Goal: Task Accomplishment & Management: Use online tool/utility

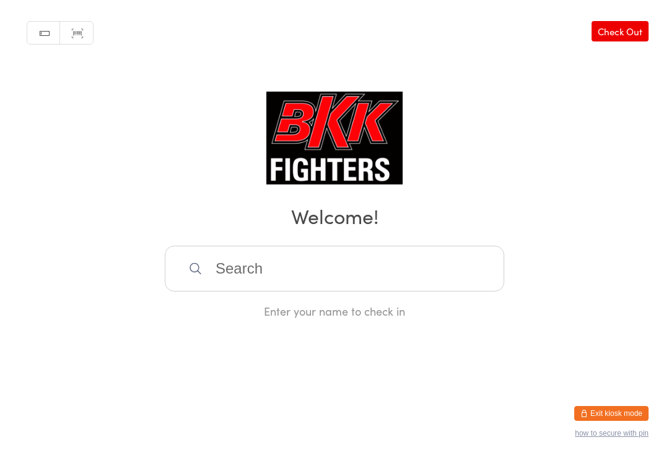
click at [273, 285] on input "search" at bounding box center [334, 269] width 339 height 46
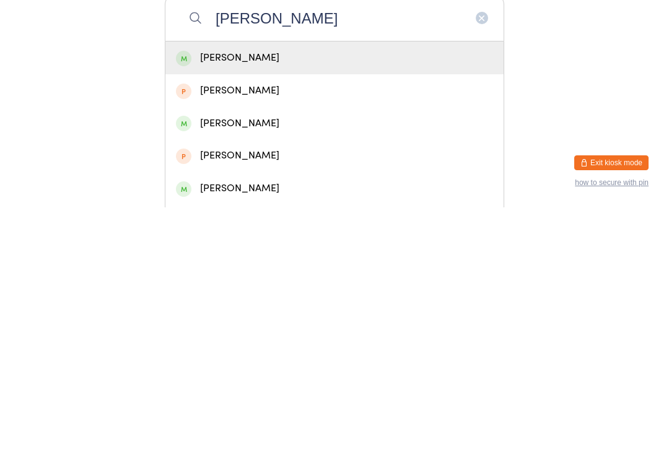
type input "[PERSON_NAME]"
click at [284, 300] on div "[PERSON_NAME]" at bounding box center [334, 308] width 317 height 17
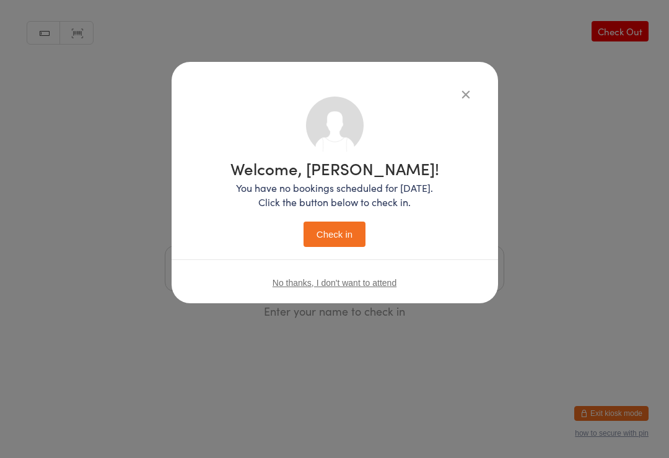
click at [331, 231] on button "Check in" at bounding box center [334, 234] width 62 height 25
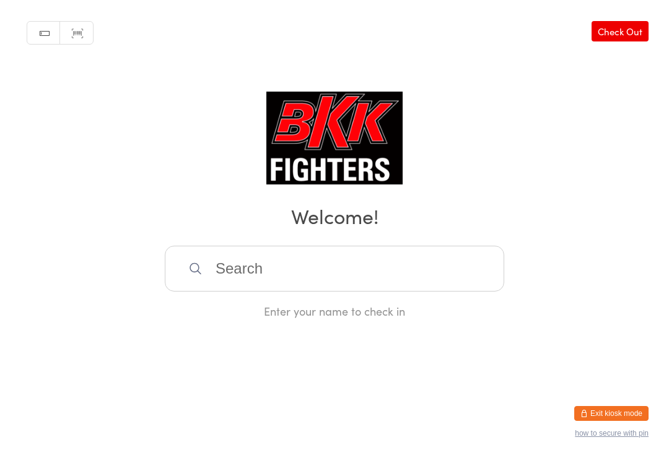
click at [364, 253] on input "search" at bounding box center [334, 269] width 339 height 46
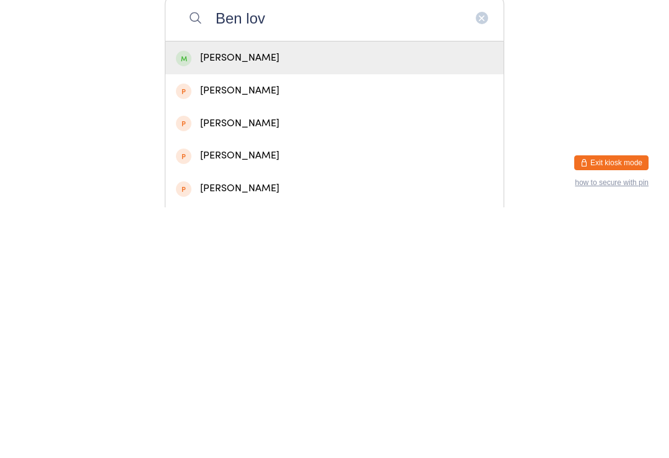
type input "Ben lov"
click at [374, 300] on div "[PERSON_NAME]" at bounding box center [334, 308] width 317 height 17
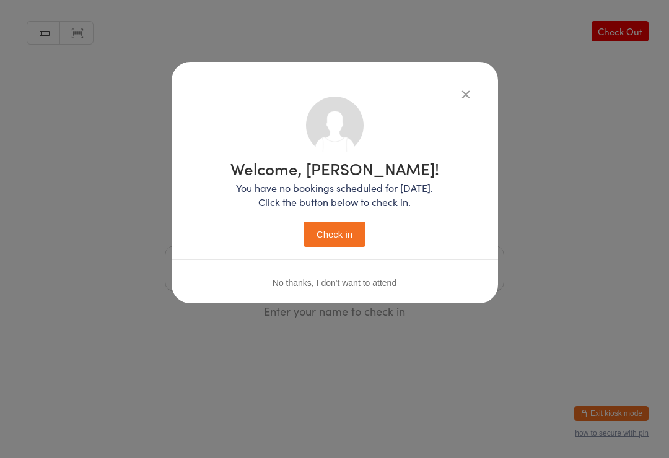
click at [347, 238] on button "Check in" at bounding box center [334, 234] width 62 height 25
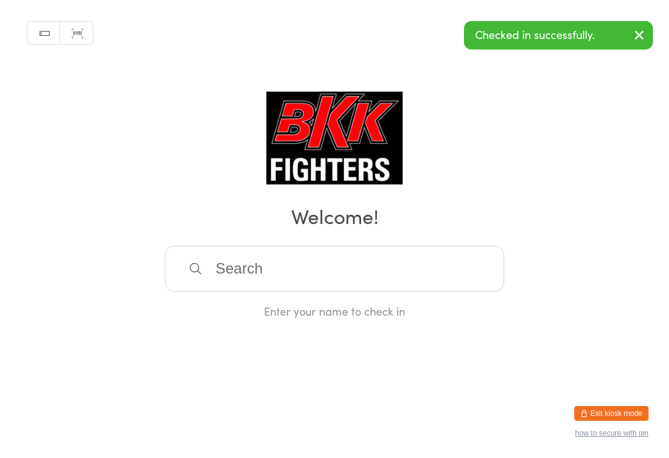
click at [422, 275] on input "search" at bounding box center [334, 269] width 339 height 46
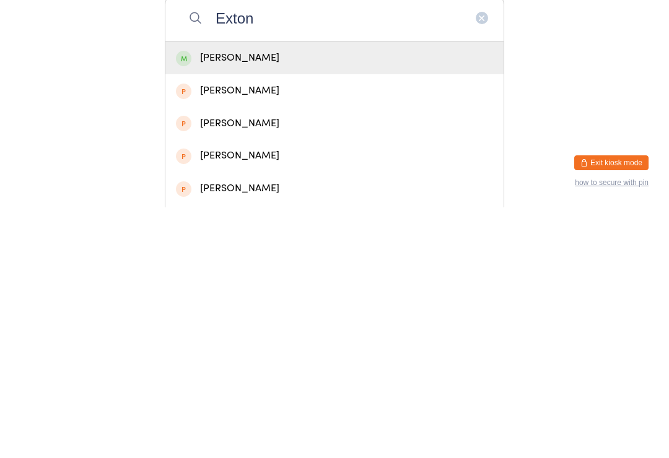
click at [510, 55] on div "Manual search Scanner input Check Out Welcome! Exton [PERSON_NAME] [PERSON_NAME…" at bounding box center [334, 159] width 669 height 319
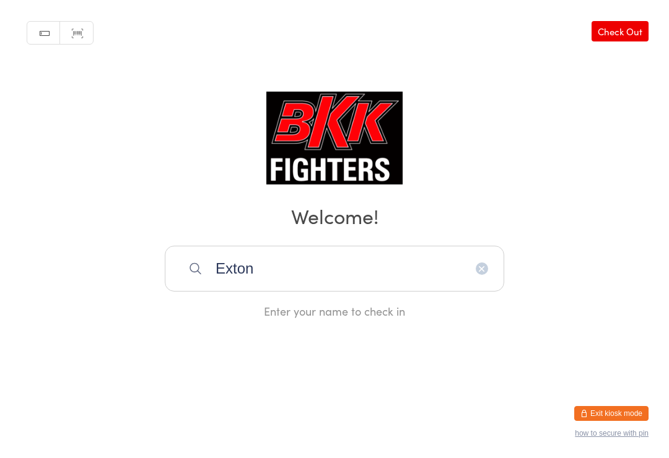
click at [385, 282] on input "Exton" at bounding box center [334, 269] width 339 height 46
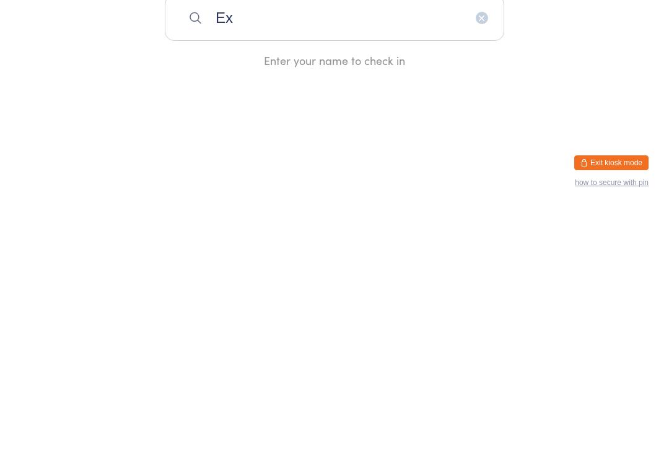
type input "E"
type input "Exton"
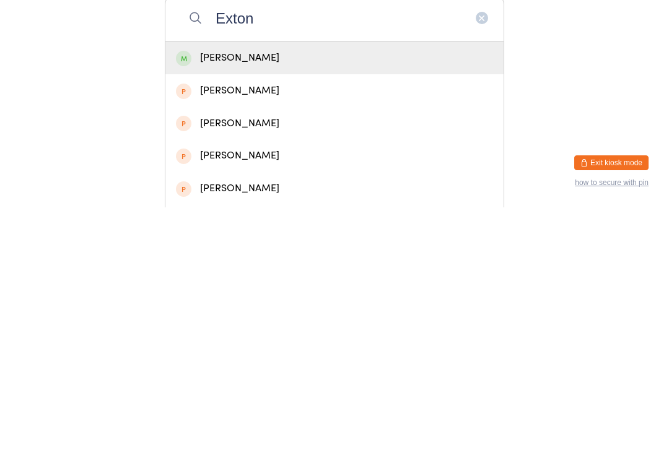
click at [268, 300] on div "[PERSON_NAME]" at bounding box center [334, 308] width 317 height 17
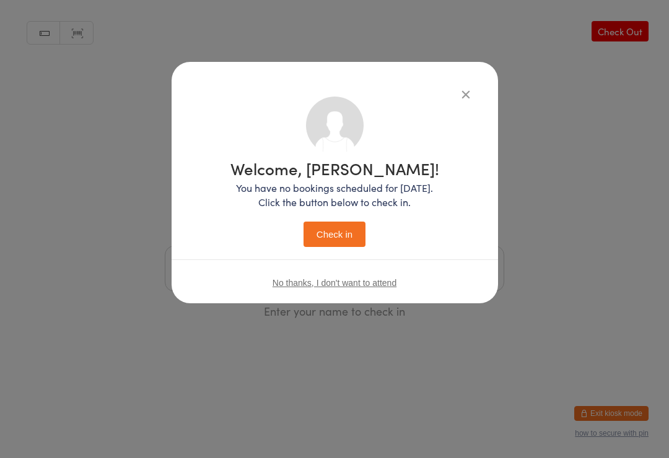
click at [347, 228] on button "Check in" at bounding box center [334, 234] width 62 height 25
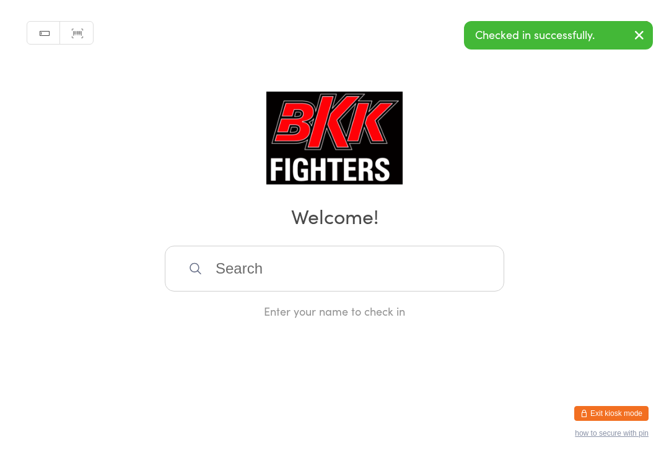
click at [358, 251] on input "search" at bounding box center [334, 269] width 339 height 46
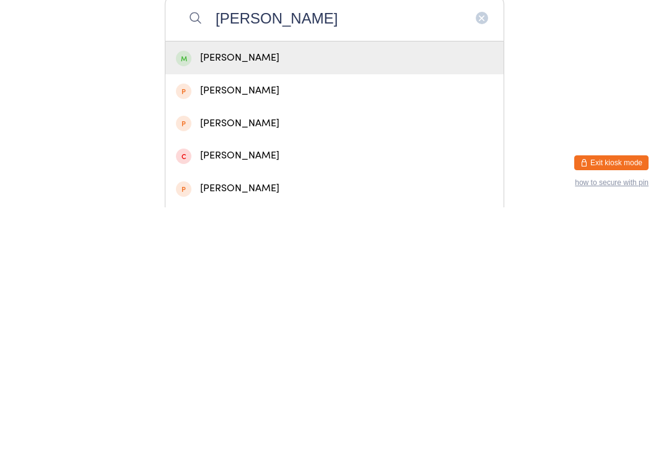
type input "[PERSON_NAME]"
click at [280, 300] on div "[PERSON_NAME]" at bounding box center [334, 308] width 317 height 17
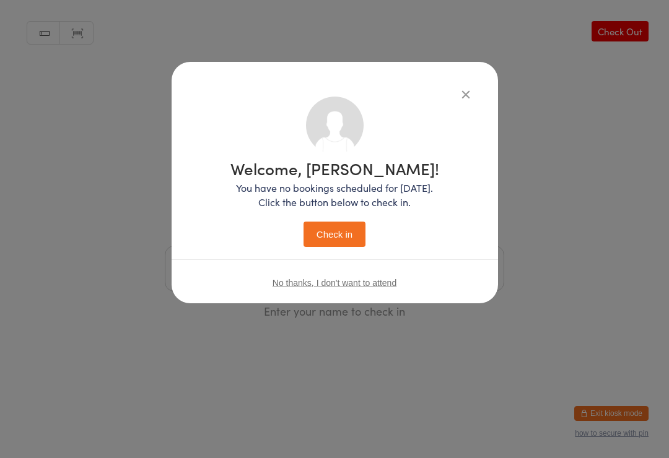
click at [341, 232] on button "Check in" at bounding box center [334, 234] width 62 height 25
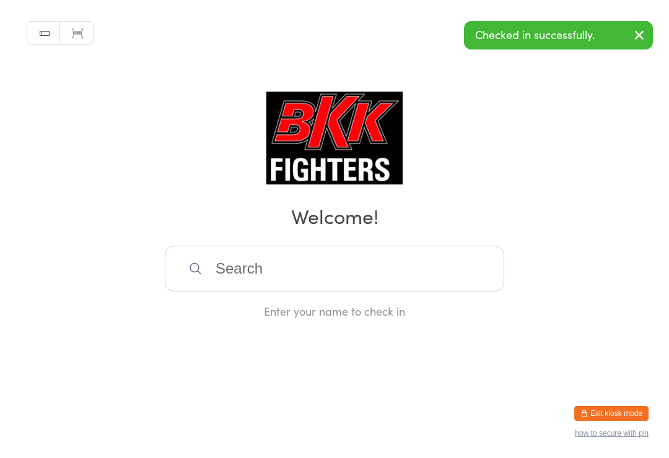
click at [445, 278] on input "search" at bounding box center [334, 269] width 339 height 46
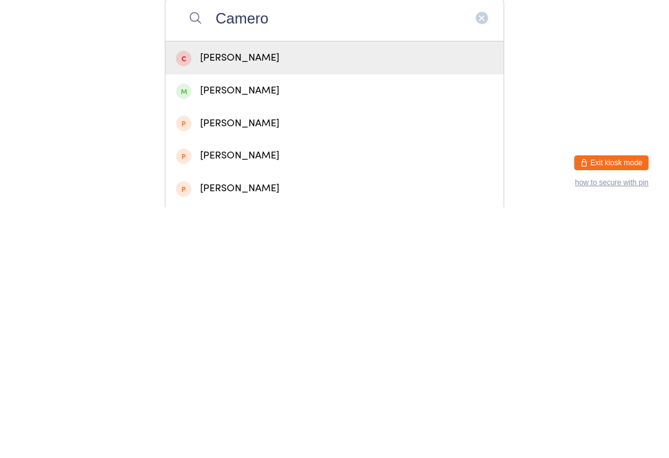
type input "Camero"
click at [262, 333] on div "[PERSON_NAME]" at bounding box center [334, 341] width 317 height 17
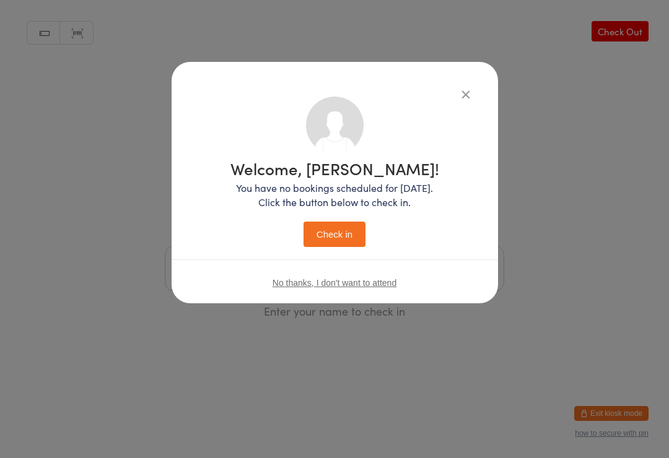
click at [338, 234] on button "Check in" at bounding box center [334, 234] width 62 height 25
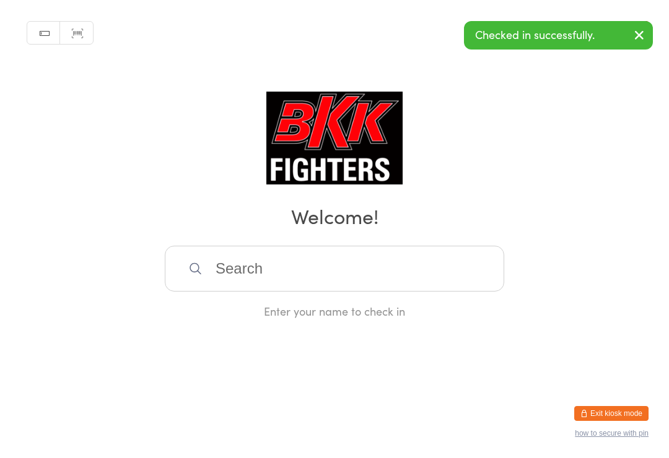
click at [292, 256] on input "search" at bounding box center [334, 269] width 339 height 46
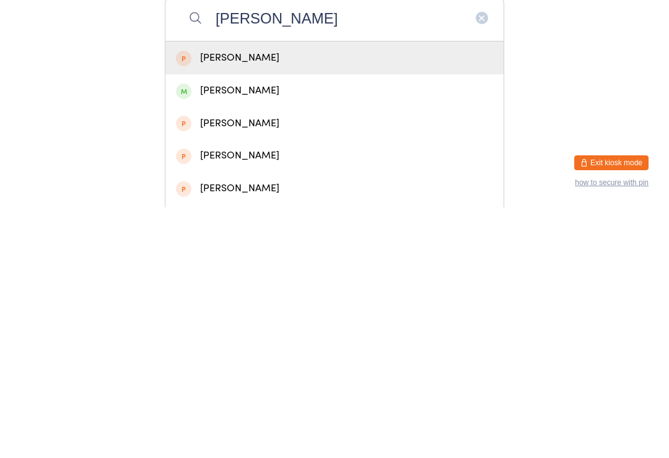
type input "[PERSON_NAME]"
click at [311, 333] on div "[PERSON_NAME]" at bounding box center [334, 341] width 317 height 17
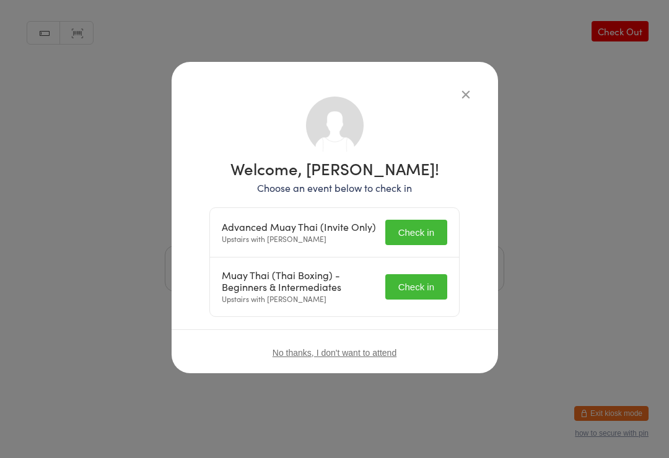
click at [433, 220] on button "Check in" at bounding box center [416, 232] width 62 height 25
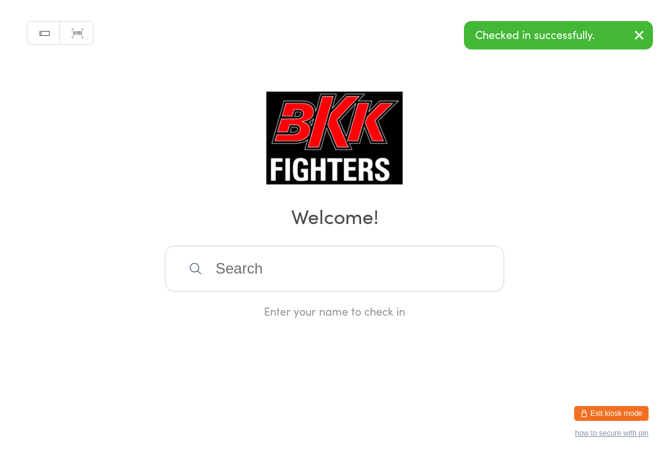
click at [639, 30] on icon "button" at bounding box center [639, 34] width 15 height 15
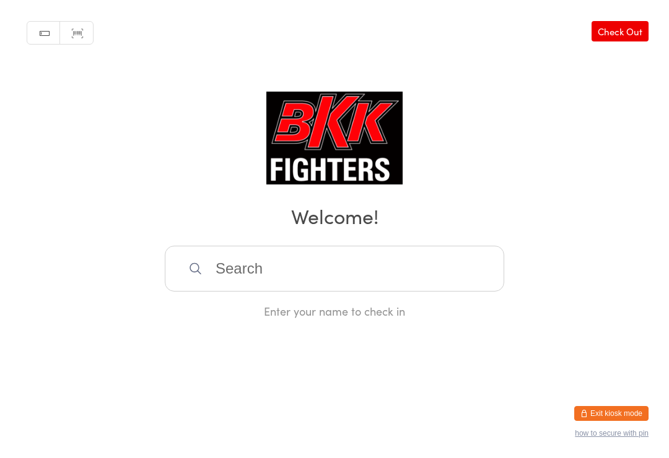
click at [384, 289] on input "search" at bounding box center [334, 269] width 339 height 46
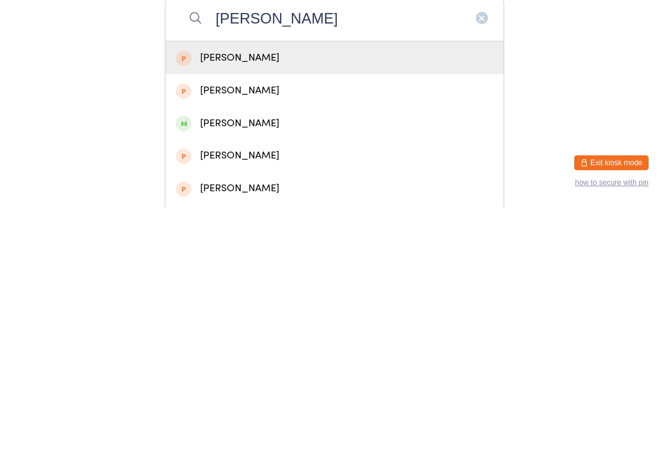
type input "[PERSON_NAME]"
click at [254, 366] on div "[PERSON_NAME]" at bounding box center [334, 374] width 317 height 17
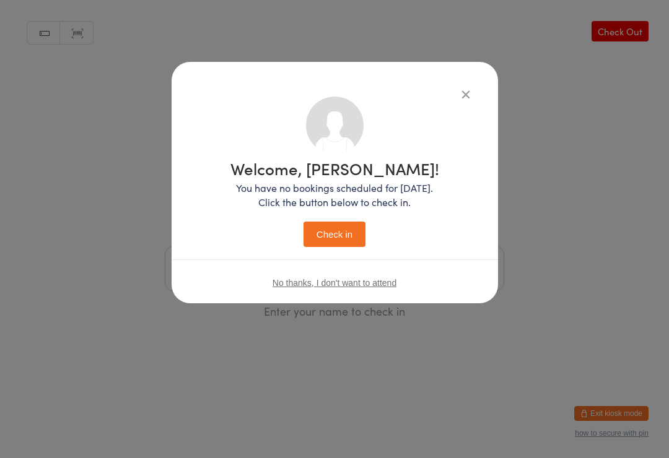
click at [323, 238] on button "Check in" at bounding box center [334, 234] width 62 height 25
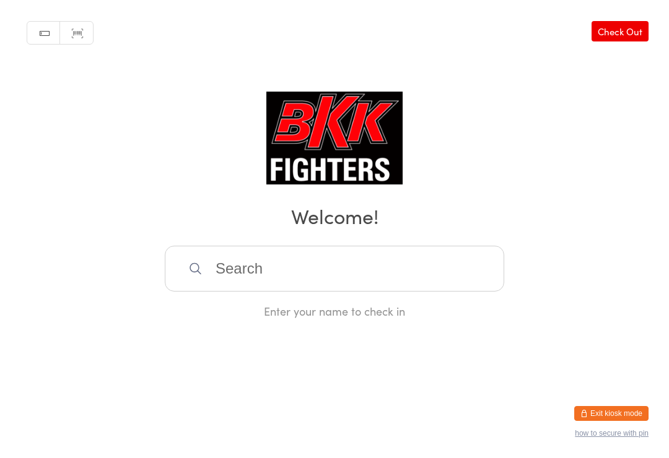
click at [220, 271] on input "search" at bounding box center [334, 269] width 339 height 46
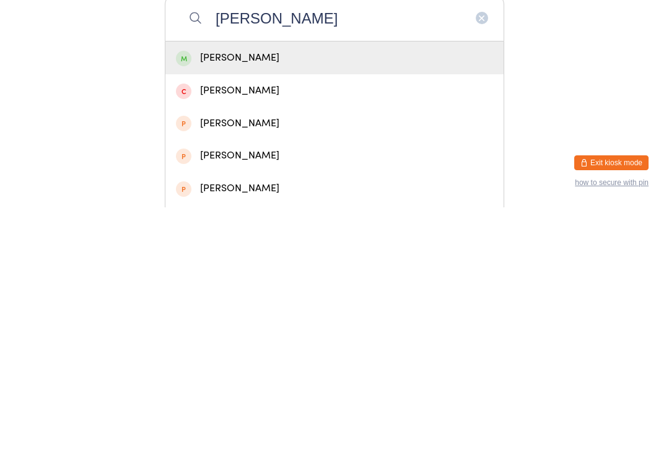
type input "[PERSON_NAME]"
click at [264, 300] on div "[PERSON_NAME]" at bounding box center [334, 308] width 317 height 17
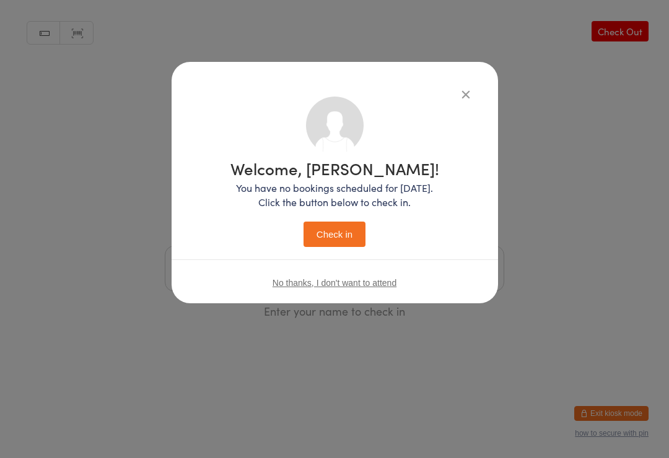
click at [348, 240] on button "Check in" at bounding box center [334, 234] width 62 height 25
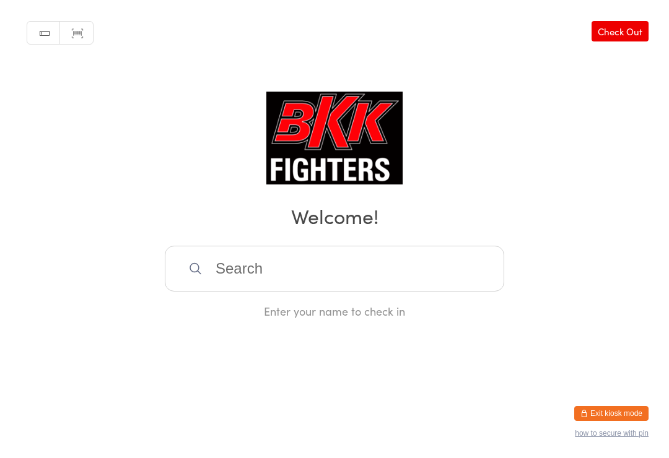
click at [258, 269] on input "search" at bounding box center [334, 269] width 339 height 46
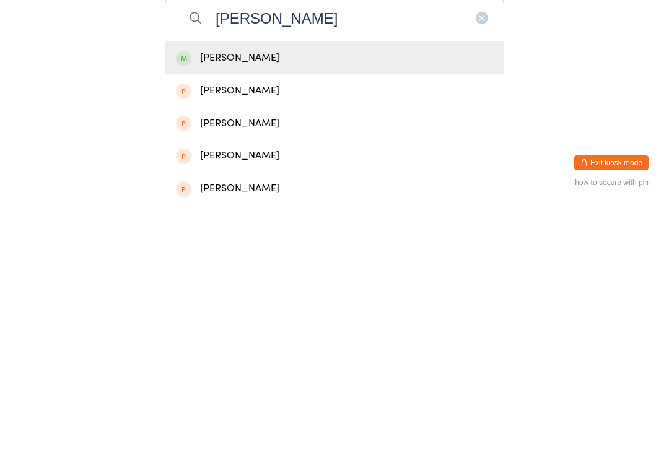
type input "[PERSON_NAME]"
click at [292, 300] on div "[PERSON_NAME]" at bounding box center [334, 308] width 317 height 17
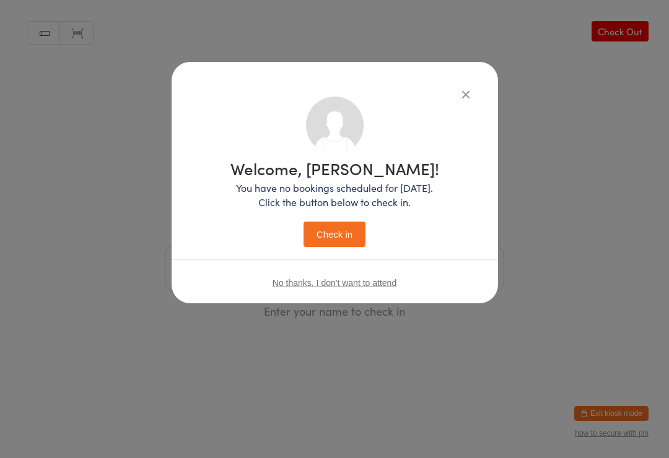
click at [341, 244] on button "Check in" at bounding box center [334, 234] width 62 height 25
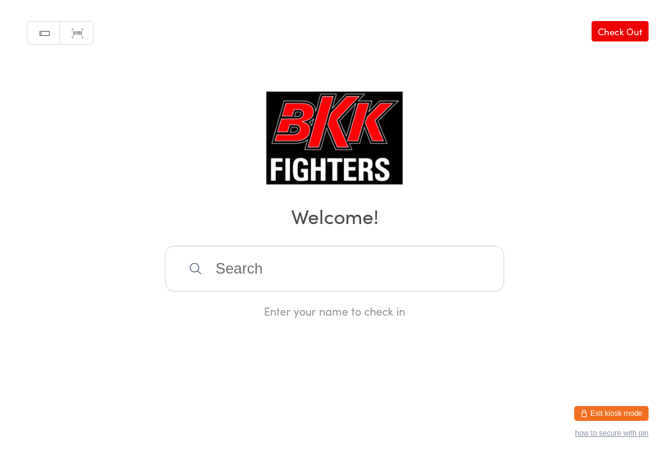
click at [320, 292] on input "search" at bounding box center [334, 269] width 339 height 46
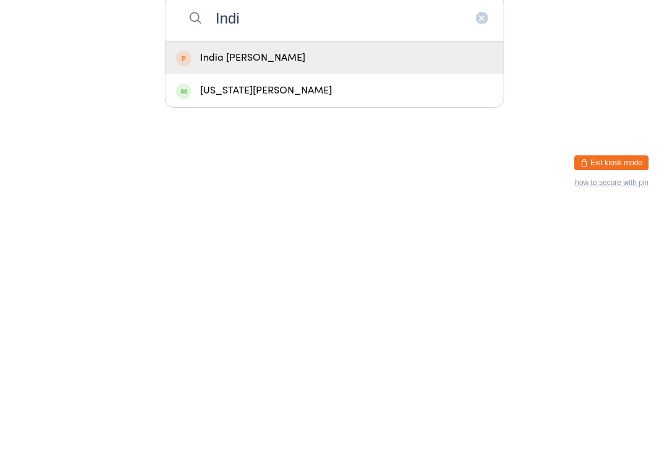
type input "Indi"
click at [325, 325] on div "[US_STATE][PERSON_NAME]" at bounding box center [334, 341] width 338 height 33
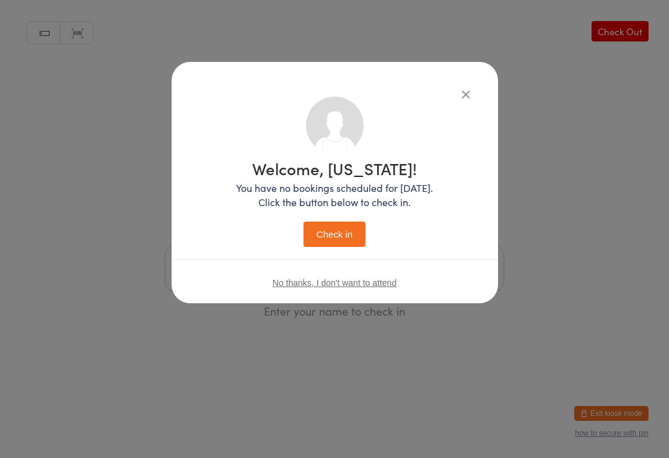
click at [347, 237] on button "Check in" at bounding box center [334, 234] width 62 height 25
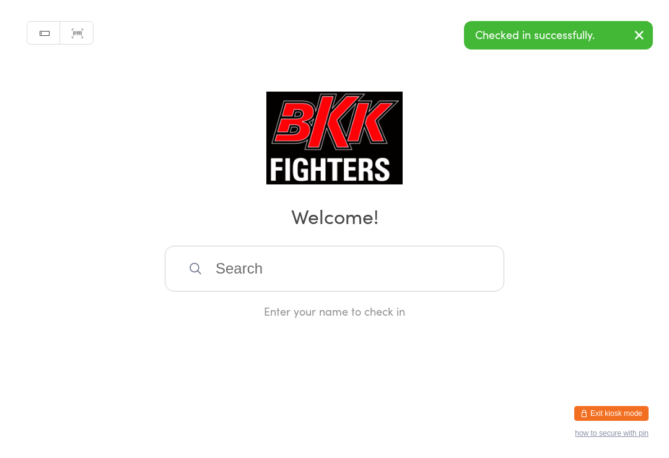
click at [635, 41] on icon "button" at bounding box center [639, 34] width 15 height 15
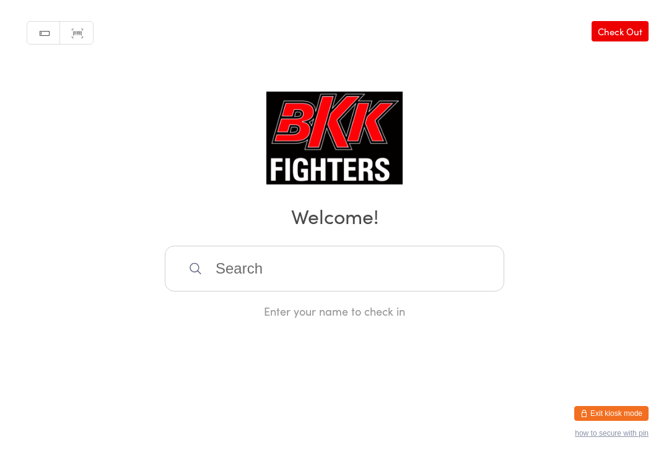
click at [296, 281] on input "search" at bounding box center [334, 269] width 339 height 46
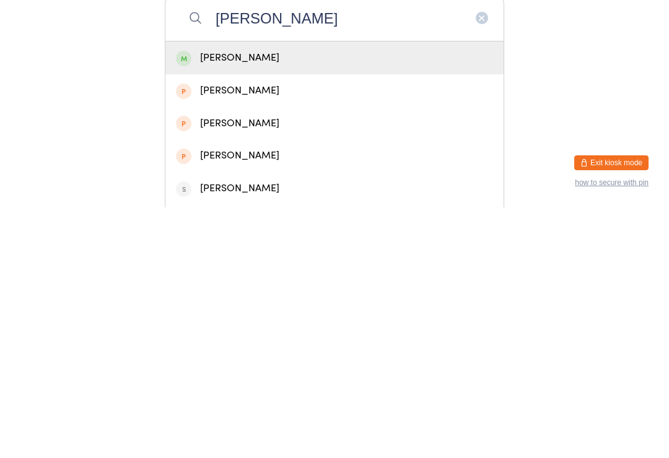
type input "[PERSON_NAME]"
click at [294, 300] on div "[PERSON_NAME]" at bounding box center [334, 308] width 317 height 17
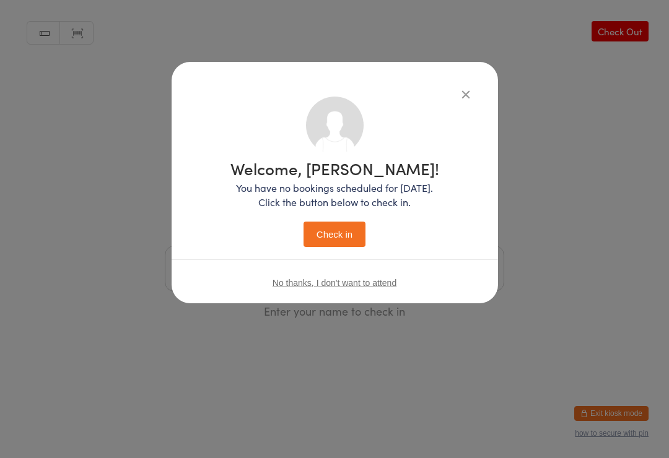
click at [332, 233] on button "Check in" at bounding box center [334, 234] width 62 height 25
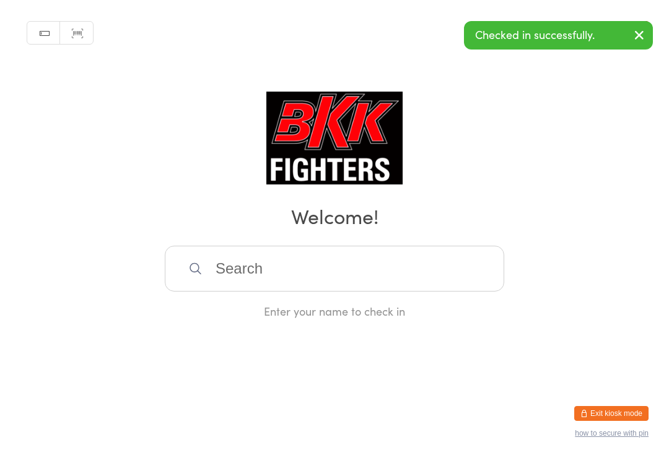
click at [341, 260] on input "search" at bounding box center [334, 269] width 339 height 46
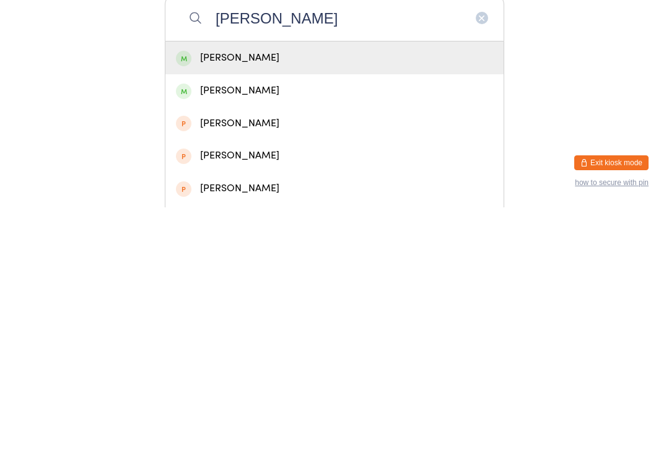
type input "[PERSON_NAME]"
click at [390, 292] on div "[PERSON_NAME]" at bounding box center [334, 308] width 338 height 33
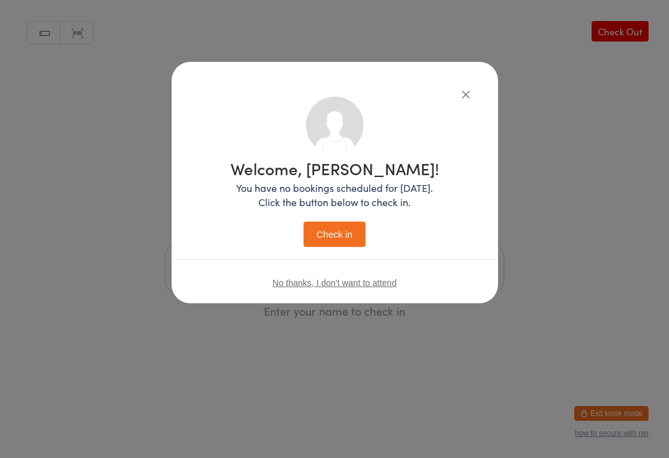
click at [356, 245] on button "Check in" at bounding box center [334, 234] width 62 height 25
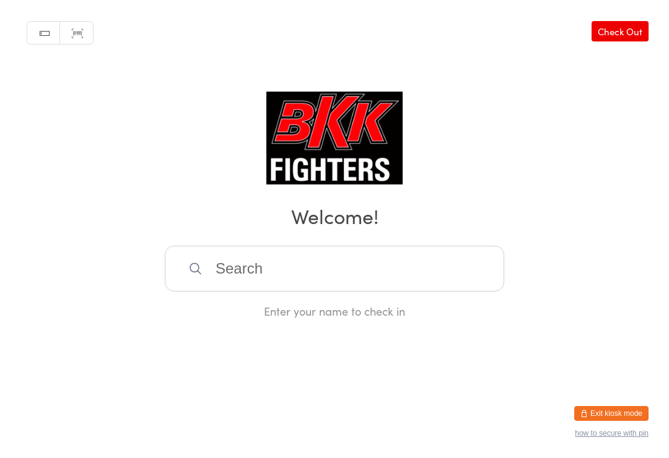
click at [260, 270] on input "search" at bounding box center [334, 269] width 339 height 46
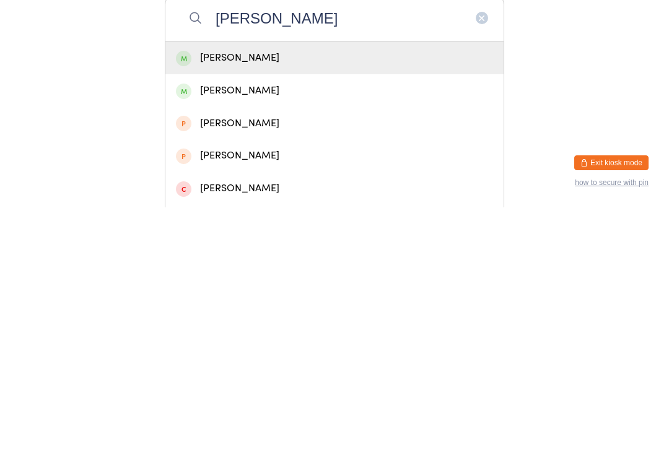
type input "[PERSON_NAME]"
click at [253, 292] on div "[PERSON_NAME]" at bounding box center [334, 308] width 338 height 33
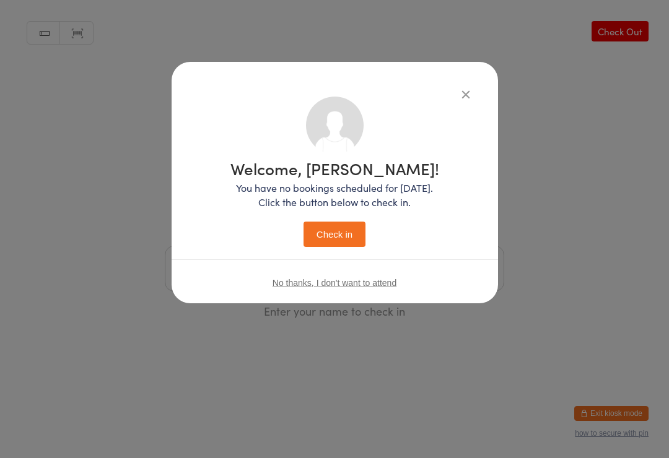
click at [337, 234] on button "Check in" at bounding box center [334, 234] width 62 height 25
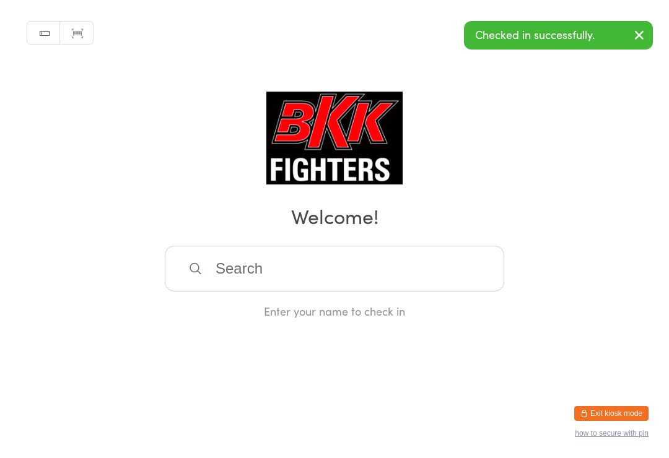
click at [305, 266] on input "search" at bounding box center [334, 269] width 339 height 46
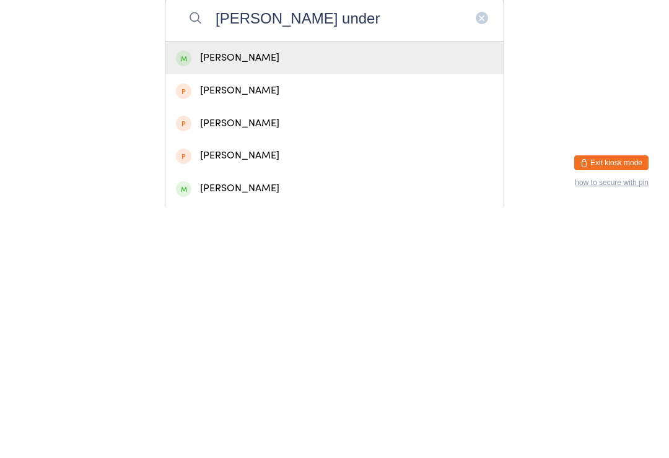
type input "[PERSON_NAME] under"
click at [295, 300] on div "[PERSON_NAME]" at bounding box center [334, 308] width 317 height 17
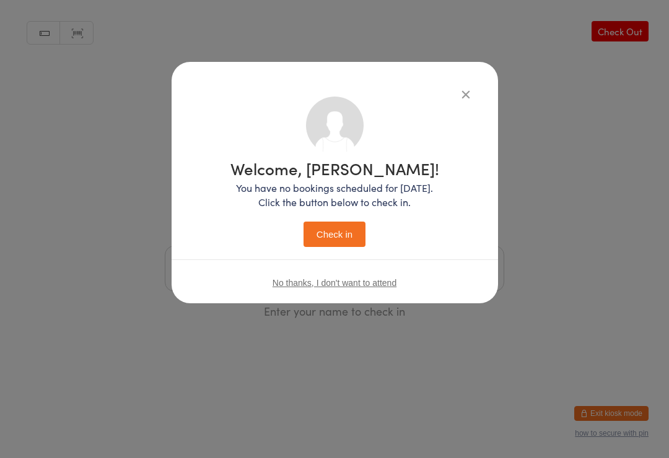
click at [347, 234] on button "Check in" at bounding box center [334, 234] width 62 height 25
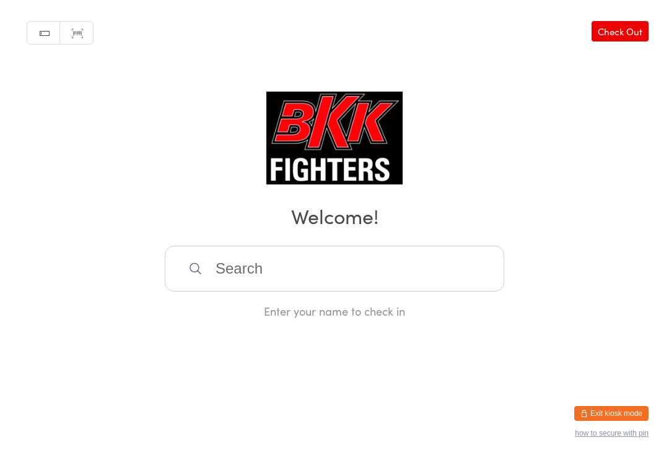
click at [338, 281] on input "search" at bounding box center [334, 269] width 339 height 46
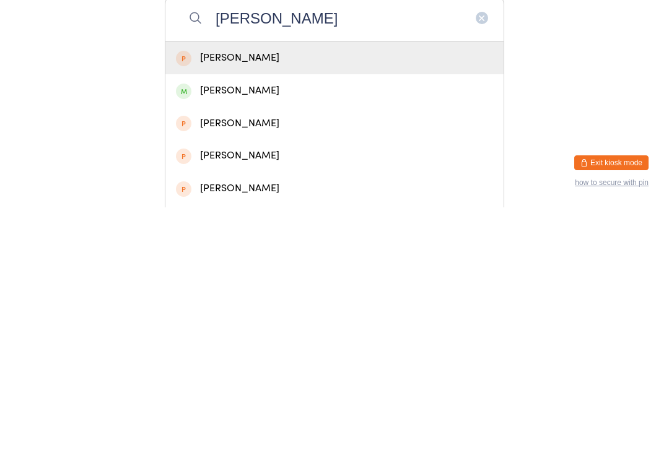
type input "[PERSON_NAME]"
click at [310, 300] on div "[PERSON_NAME]" at bounding box center [334, 308] width 317 height 17
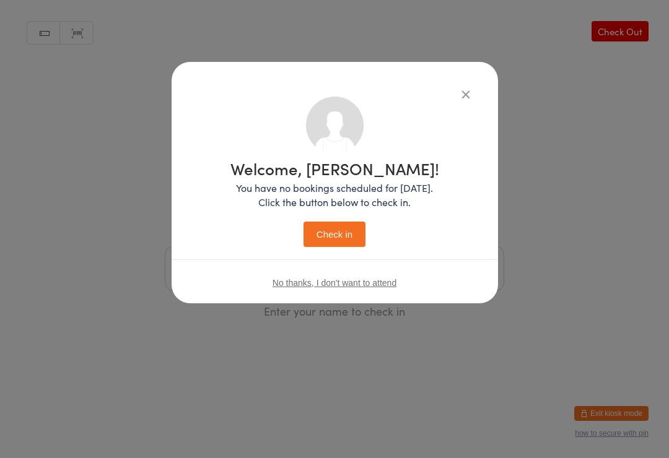
click at [342, 227] on button "Check in" at bounding box center [334, 234] width 62 height 25
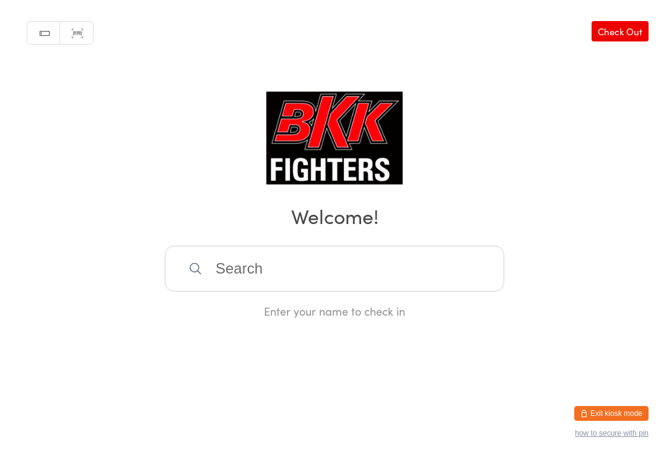
click at [258, 268] on input "search" at bounding box center [334, 269] width 339 height 46
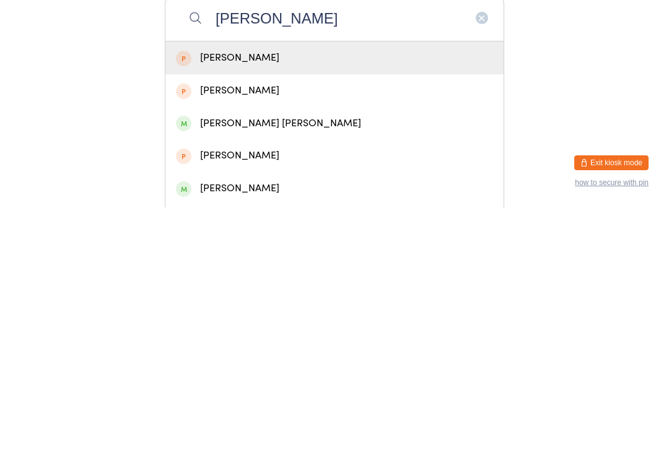
type input "[PERSON_NAME]"
click at [299, 398] on div "[PERSON_NAME]" at bounding box center [334, 406] width 317 height 17
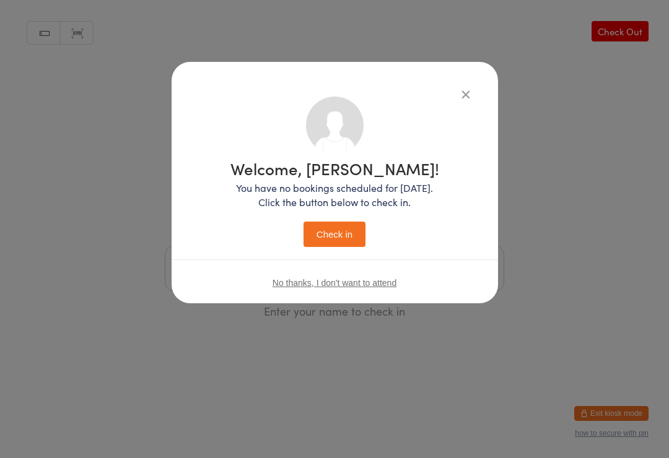
click at [478, 82] on div "Welcome, [PERSON_NAME]! You have no bookings scheduled for [DATE]. Click the bu…" at bounding box center [335, 183] width 326 height 242
click at [466, 98] on button "button" at bounding box center [465, 94] width 15 height 15
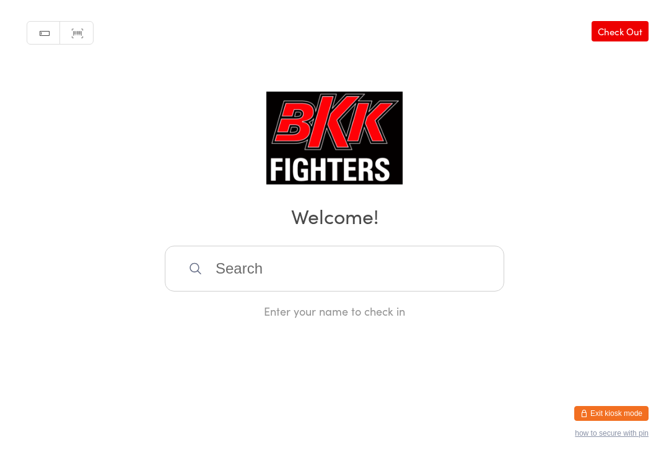
click at [321, 266] on input "search" at bounding box center [334, 269] width 339 height 46
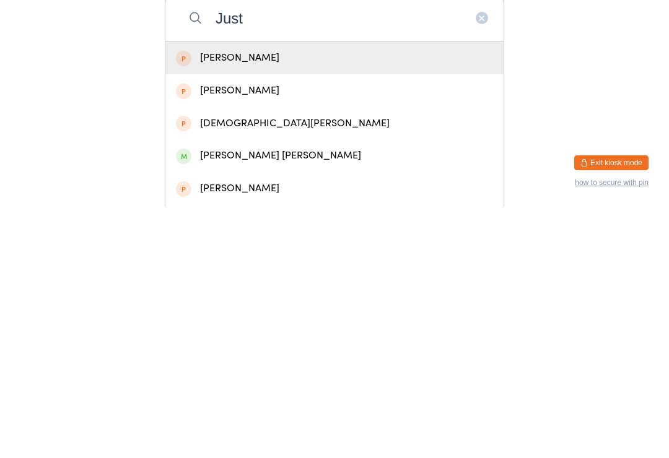
type input "Just"
click at [247, 398] on div "[PERSON_NAME] [PERSON_NAME]" at bounding box center [334, 406] width 317 height 17
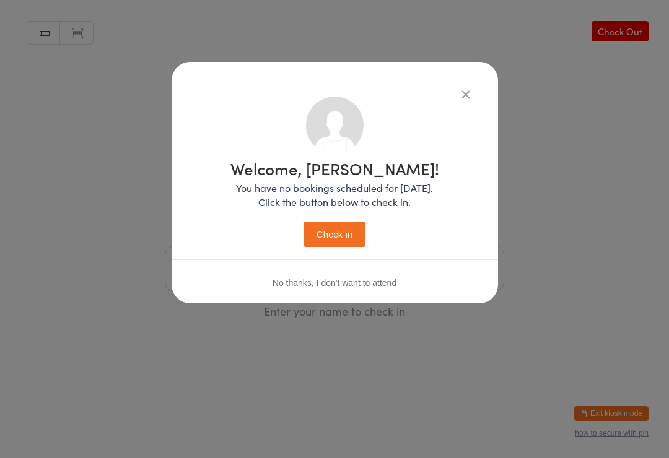
click at [331, 232] on button "Check in" at bounding box center [334, 234] width 62 height 25
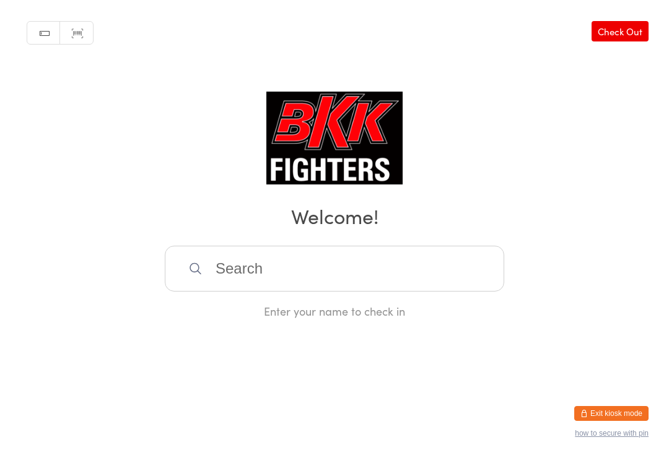
click at [490, 292] on input "search" at bounding box center [334, 269] width 339 height 46
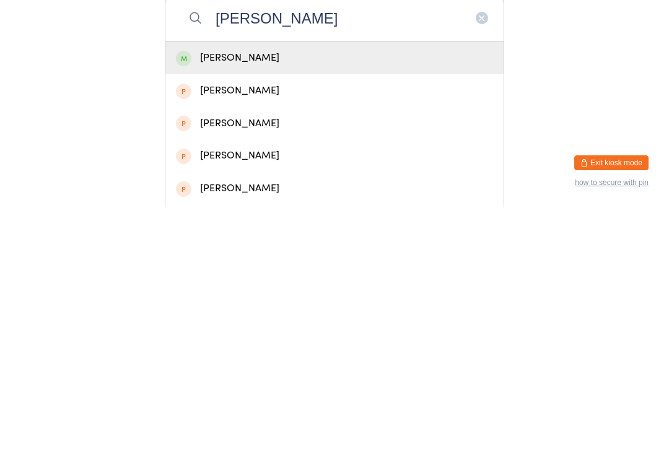
type input "[PERSON_NAME]"
click at [420, 300] on div "[PERSON_NAME]" at bounding box center [334, 308] width 317 height 17
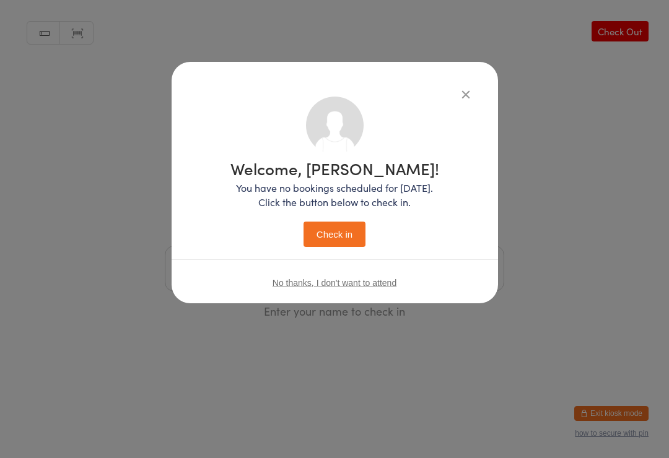
click at [349, 247] on button "Check in" at bounding box center [334, 234] width 62 height 25
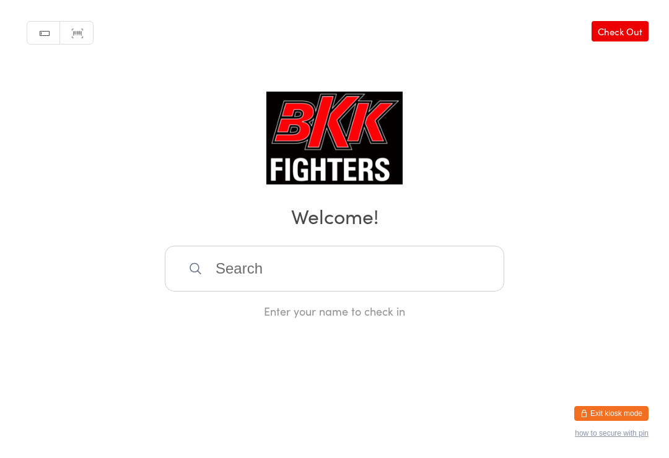
click at [395, 266] on input "search" at bounding box center [334, 269] width 339 height 46
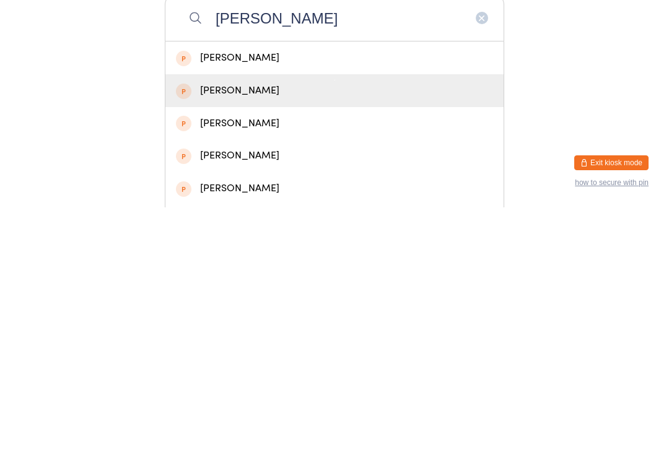
type input "[PERSON_NAME]"
click at [292, 333] on div "[PERSON_NAME]" at bounding box center [334, 341] width 317 height 17
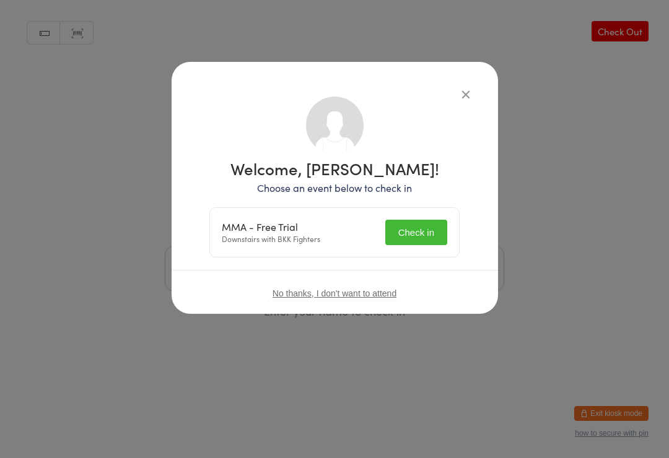
click at [424, 232] on button "Check in" at bounding box center [416, 232] width 62 height 25
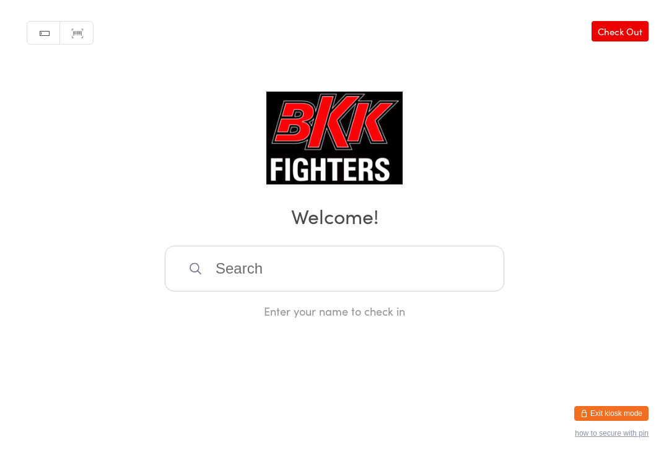
click at [327, 271] on input "search" at bounding box center [334, 269] width 339 height 46
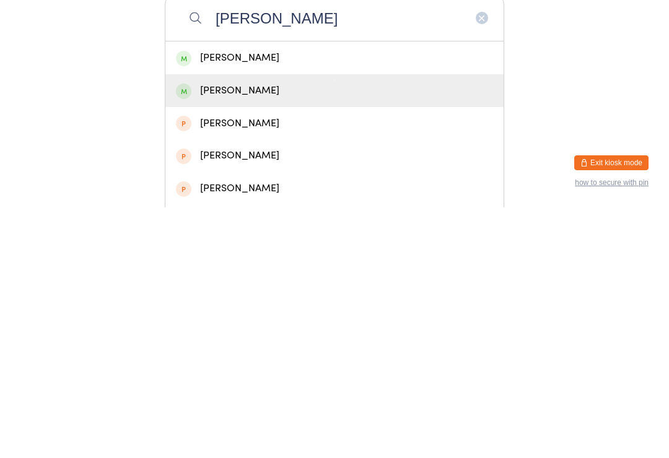
type input "[PERSON_NAME]"
click at [267, 333] on div "[PERSON_NAME]" at bounding box center [334, 341] width 317 height 17
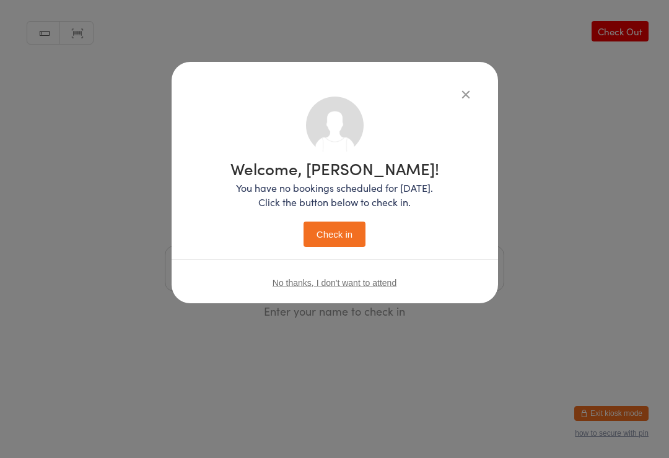
click at [324, 235] on button "Check in" at bounding box center [334, 234] width 62 height 25
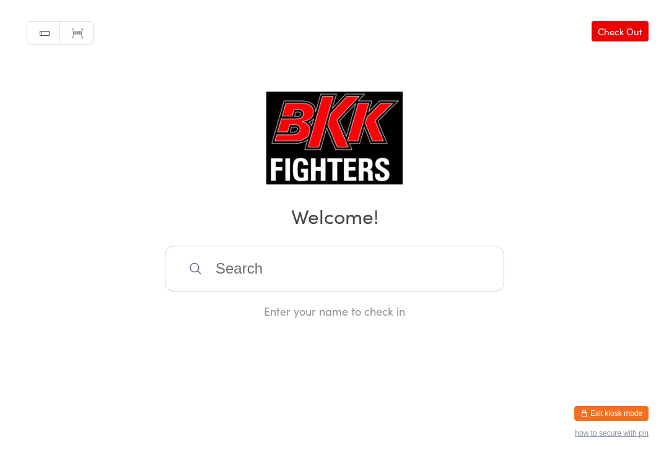
click at [395, 278] on input "search" at bounding box center [334, 269] width 339 height 46
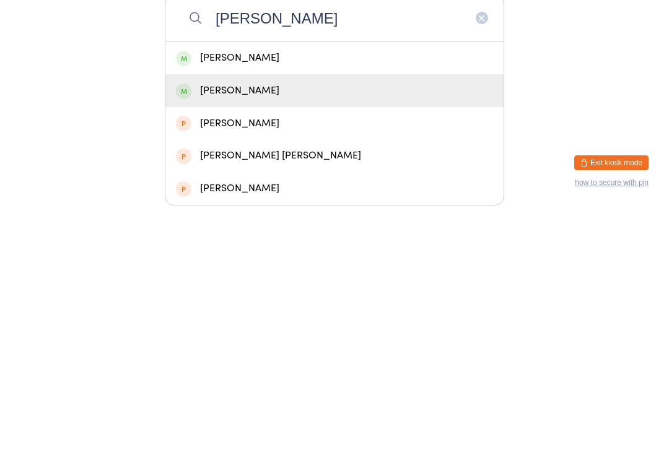
type input "[PERSON_NAME]"
click at [290, 325] on div "[PERSON_NAME]" at bounding box center [334, 341] width 338 height 33
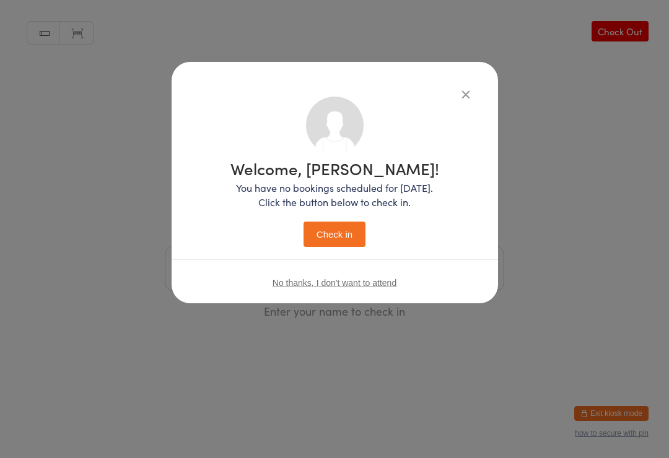
click at [328, 240] on button "Check in" at bounding box center [334, 234] width 62 height 25
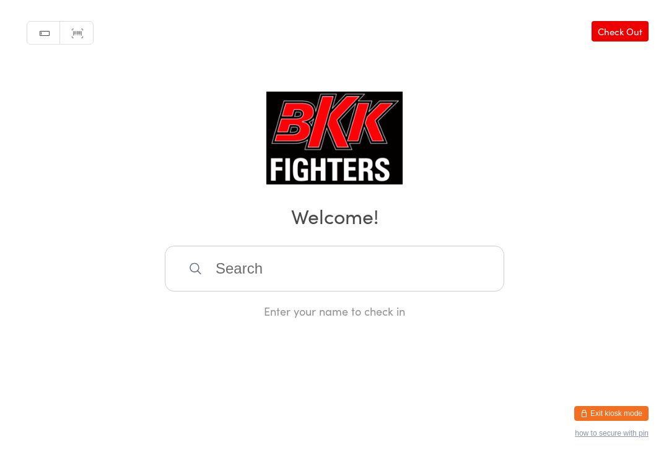
click at [274, 281] on input "search" at bounding box center [334, 269] width 339 height 46
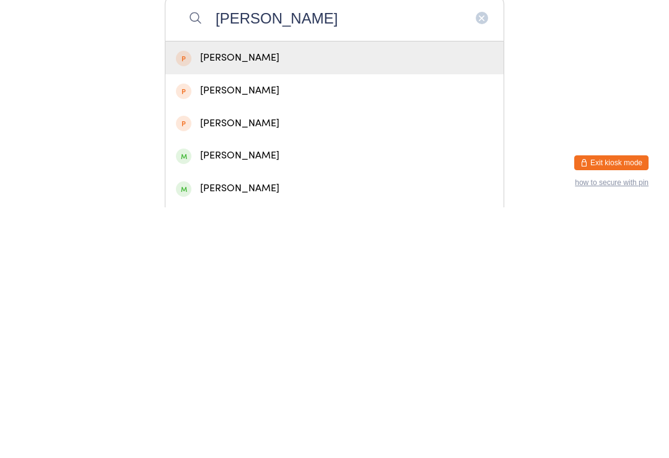
scroll to position [15, 0]
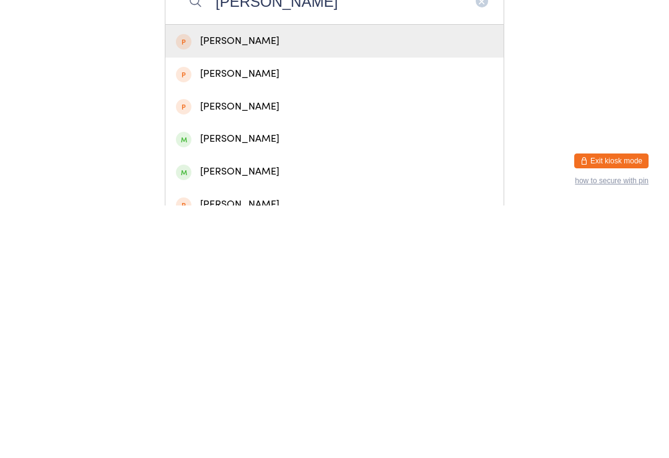
type input "[PERSON_NAME]"
click at [279, 416] on div "[PERSON_NAME]" at bounding box center [334, 424] width 317 height 17
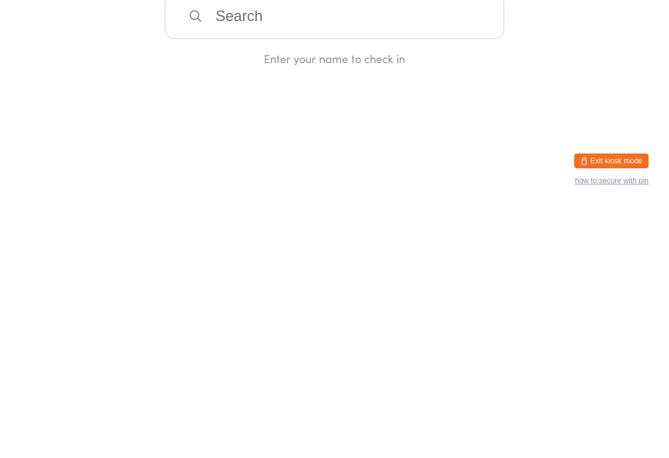
scroll to position [0, 0]
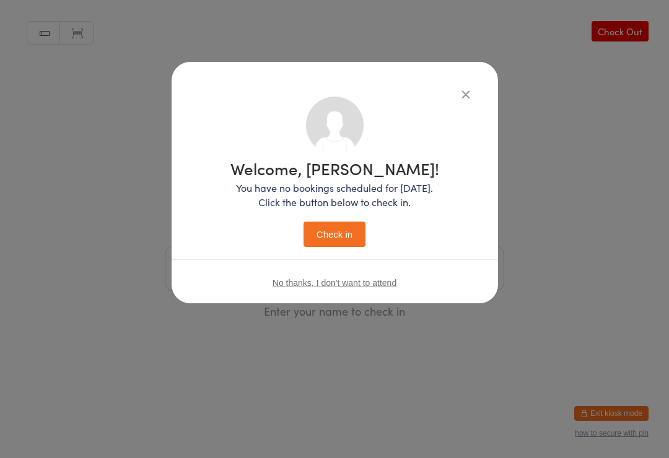
click at [352, 235] on button "Check in" at bounding box center [334, 234] width 62 height 25
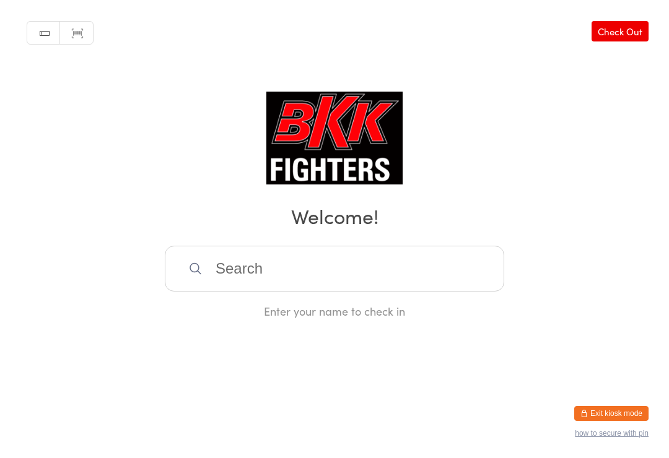
click at [382, 264] on input "search" at bounding box center [334, 269] width 339 height 46
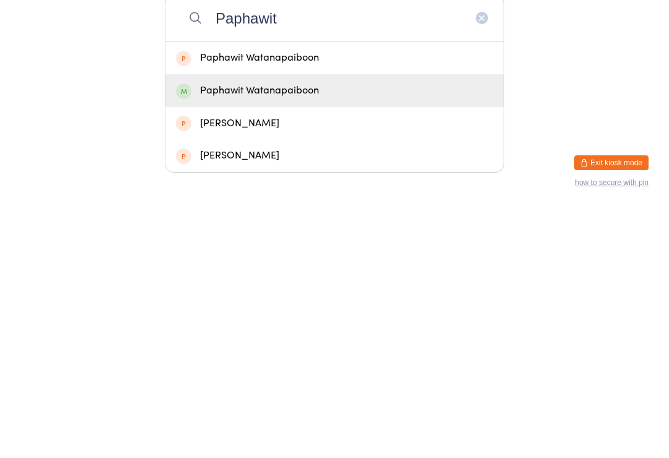
type input "Paphawit"
click at [228, 333] on div "Paphawit Watanapaiboon" at bounding box center [334, 341] width 317 height 17
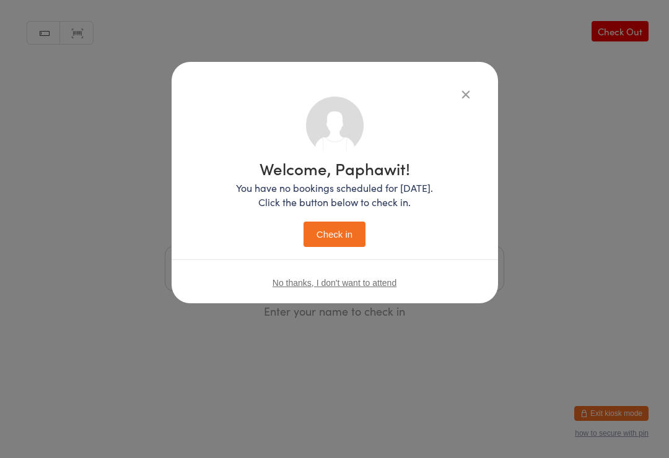
click at [334, 231] on button "Check in" at bounding box center [334, 234] width 62 height 25
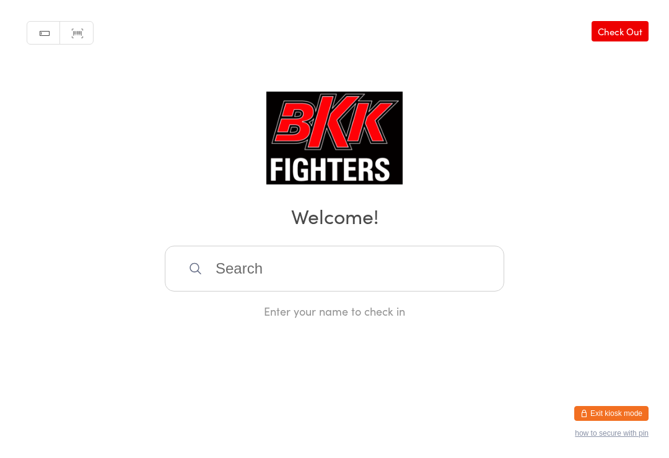
click at [224, 267] on input "search" at bounding box center [334, 269] width 339 height 46
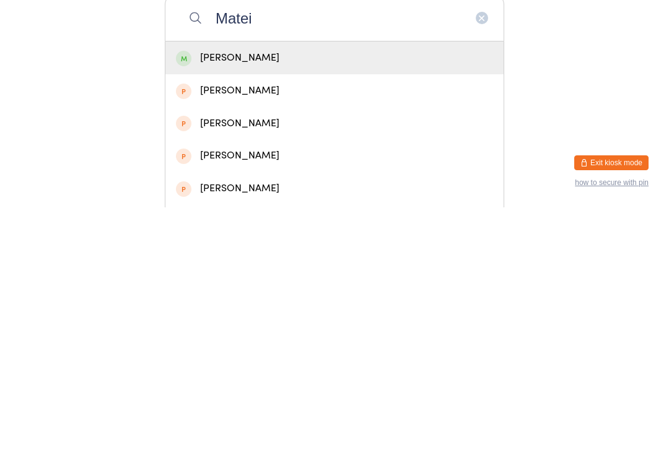
type input "Matei"
click at [253, 300] on div "[PERSON_NAME]" at bounding box center [334, 308] width 317 height 17
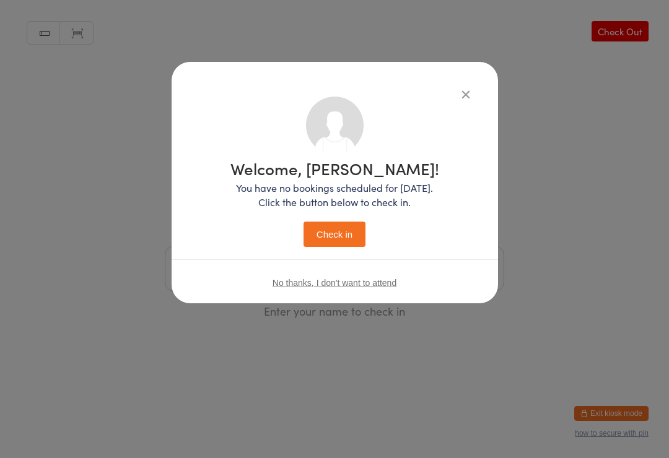
click at [315, 224] on button "Check in" at bounding box center [334, 234] width 62 height 25
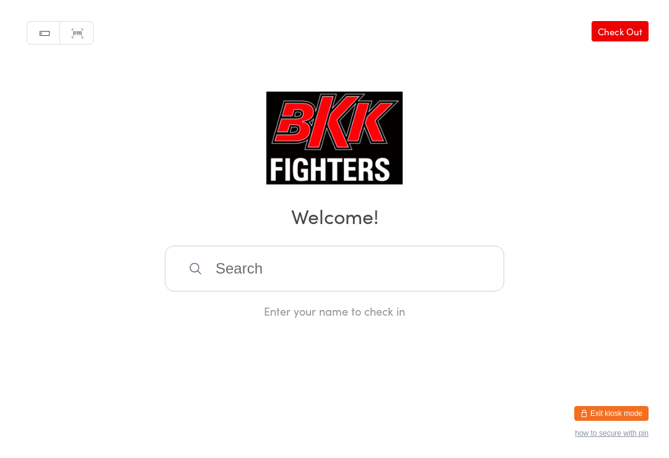
click at [252, 252] on input "search" at bounding box center [334, 269] width 339 height 46
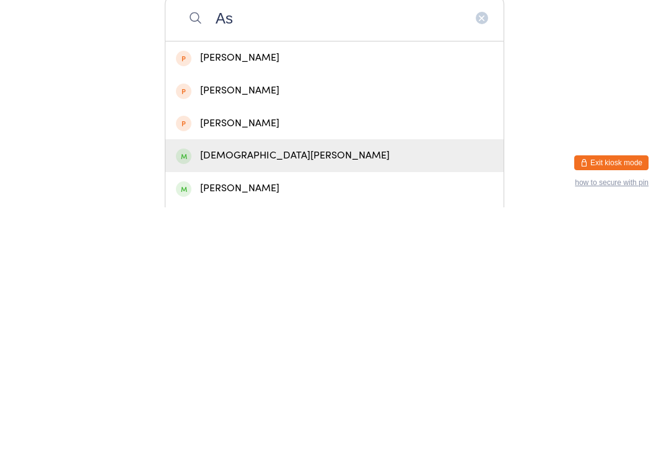
type input "As"
click at [274, 398] on div "[DEMOGRAPHIC_DATA][PERSON_NAME]" at bounding box center [334, 406] width 317 height 17
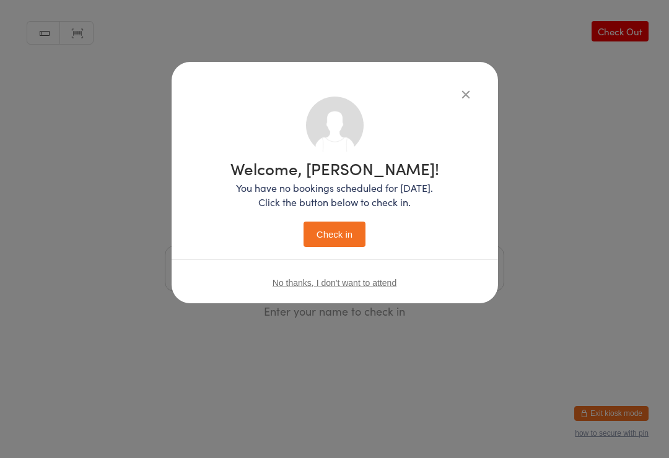
click at [344, 237] on button "Check in" at bounding box center [334, 234] width 62 height 25
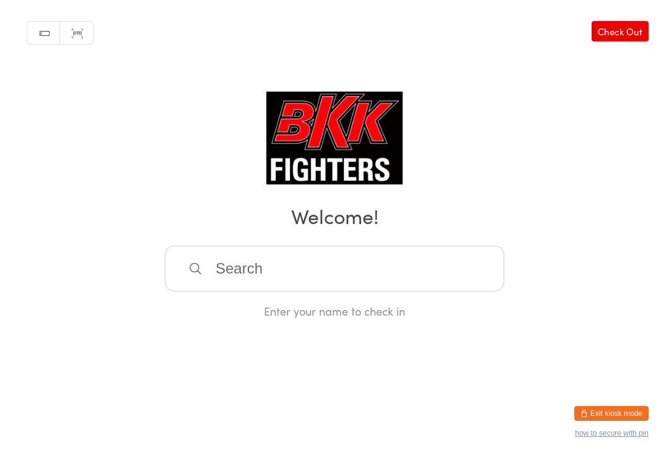
click at [246, 271] on input "search" at bounding box center [334, 269] width 339 height 46
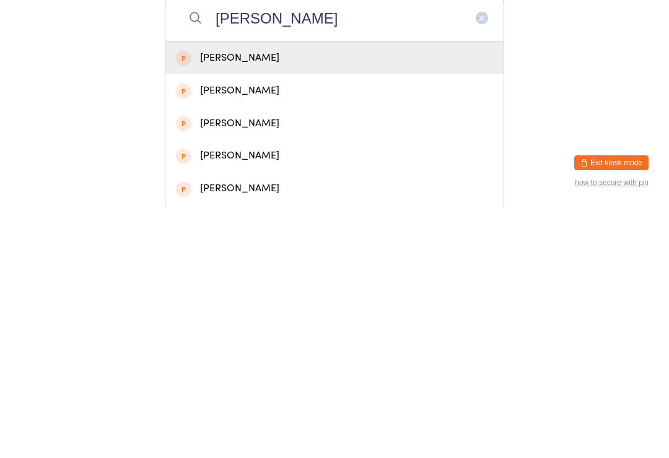
type input "[PERSON_NAME]"
click at [205, 366] on div "[PERSON_NAME]" at bounding box center [334, 374] width 317 height 17
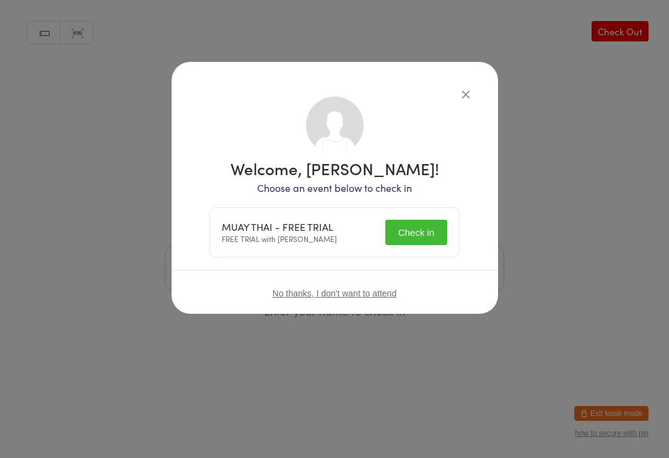
click at [431, 230] on button "Check in" at bounding box center [416, 232] width 62 height 25
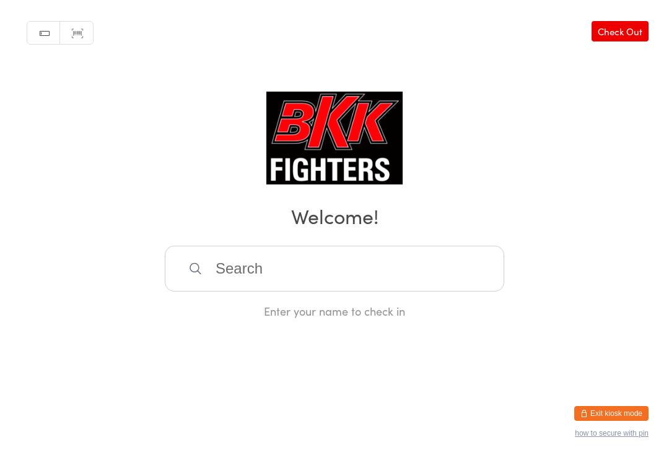
click at [238, 278] on input "search" at bounding box center [334, 269] width 339 height 46
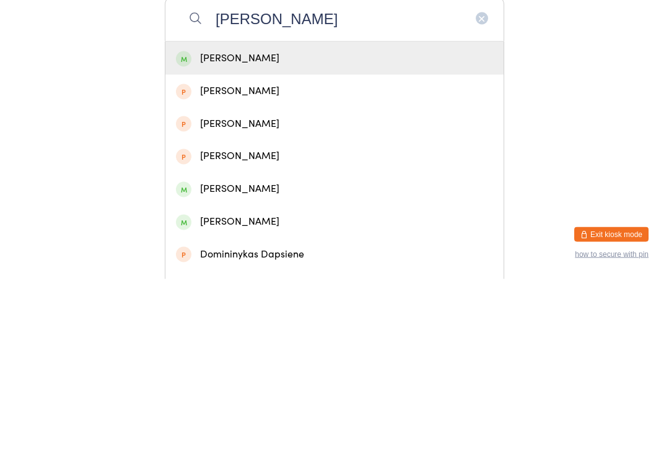
scroll to position [76, 0]
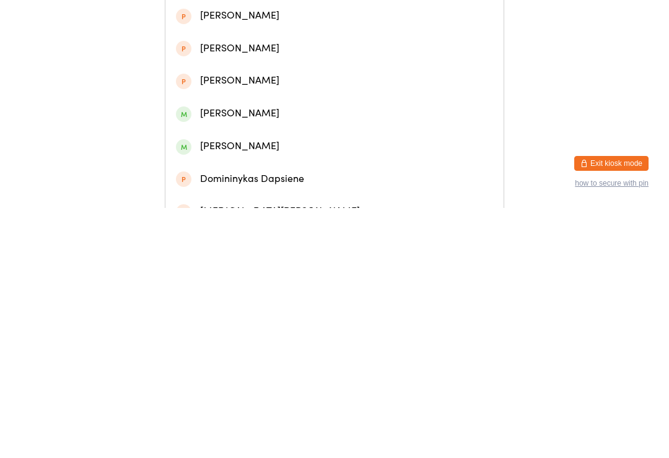
type input "[PERSON_NAME]"
click at [276, 388] on div "[PERSON_NAME]" at bounding box center [334, 396] width 317 height 17
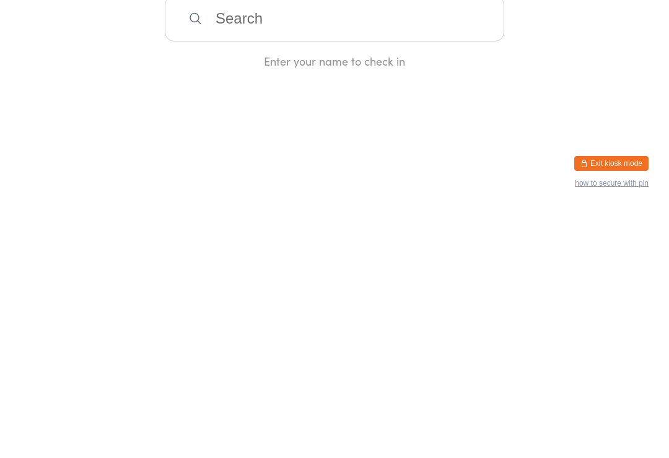
scroll to position [0, 0]
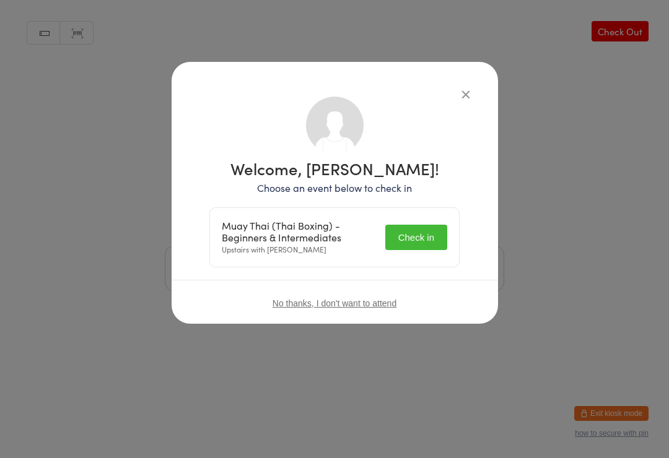
click at [423, 230] on button "Check in" at bounding box center [416, 237] width 62 height 25
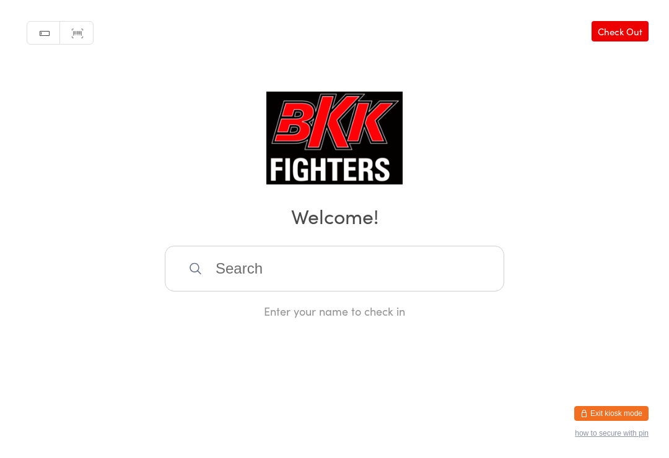
click at [237, 273] on input "search" at bounding box center [334, 269] width 339 height 46
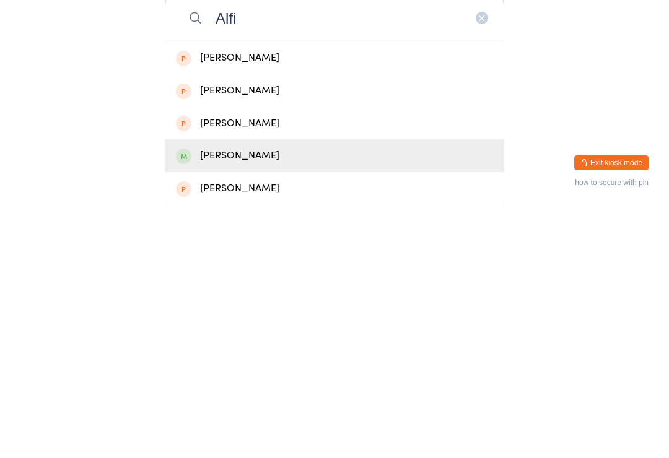
type input "Alfi"
click at [210, 398] on div "[PERSON_NAME]" at bounding box center [334, 406] width 317 height 17
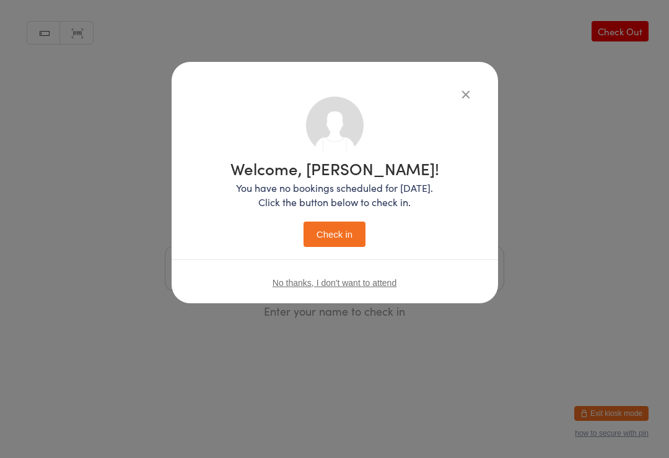
click at [339, 235] on button "Check in" at bounding box center [334, 234] width 62 height 25
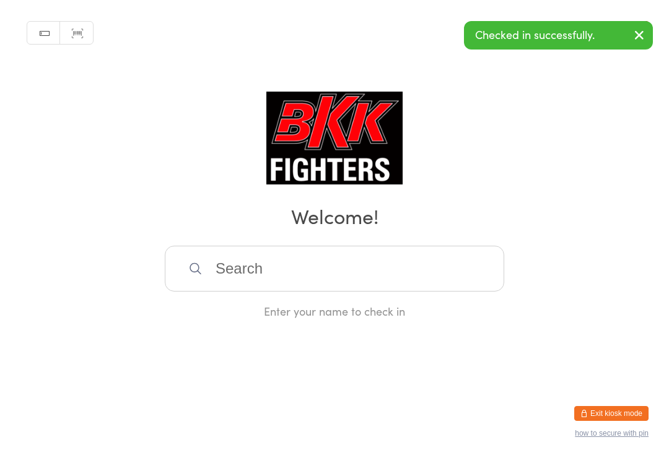
click at [412, 287] on input "search" at bounding box center [334, 269] width 339 height 46
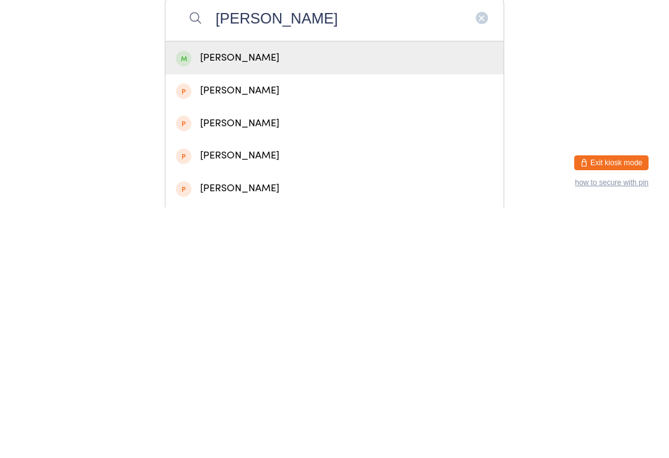
type input "[PERSON_NAME]"
click at [383, 300] on div "[PERSON_NAME]" at bounding box center [334, 308] width 317 height 17
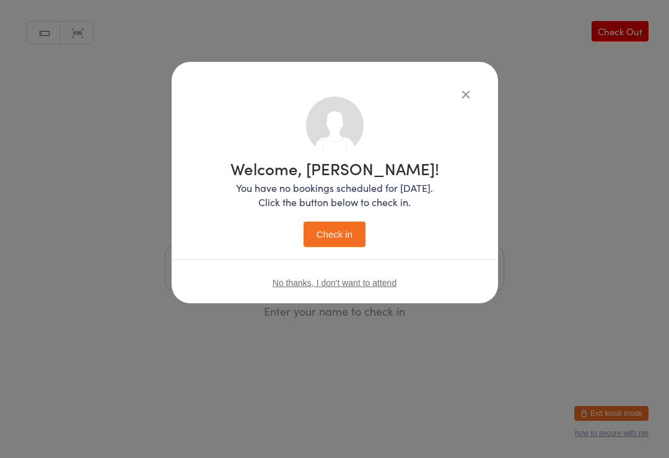
click at [345, 231] on button "Check in" at bounding box center [334, 234] width 62 height 25
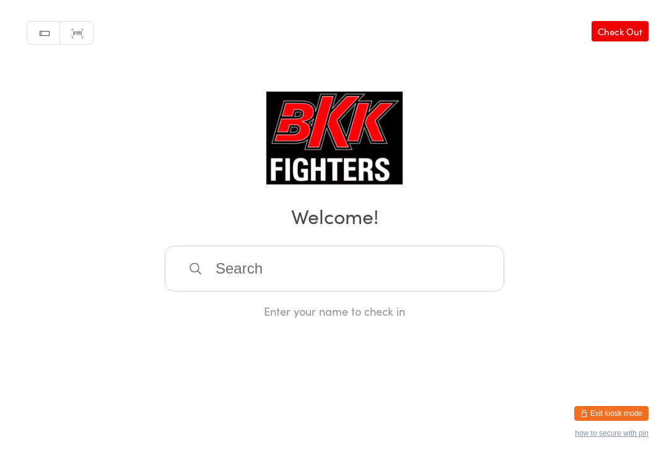
click at [218, 230] on h2 "Welcome!" at bounding box center [334, 216] width 644 height 28
click at [410, 265] on input "search" at bounding box center [334, 269] width 339 height 46
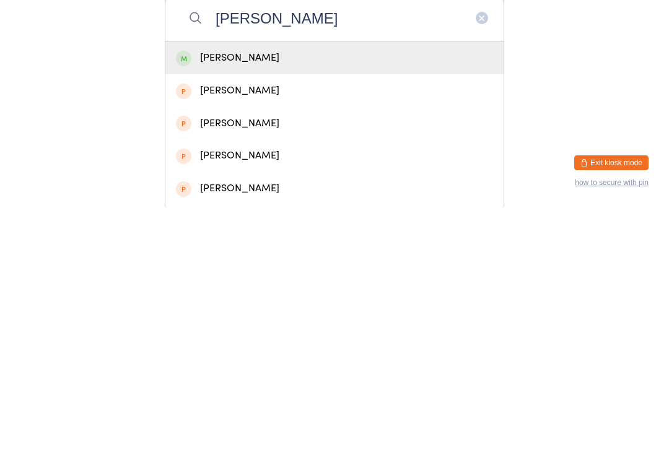
type input "[PERSON_NAME]"
click at [207, 300] on div "[PERSON_NAME]" at bounding box center [334, 308] width 317 height 17
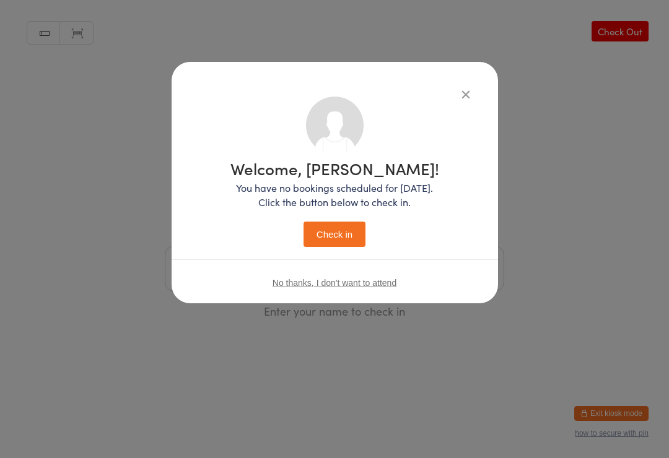
click at [310, 232] on button "Check in" at bounding box center [334, 234] width 62 height 25
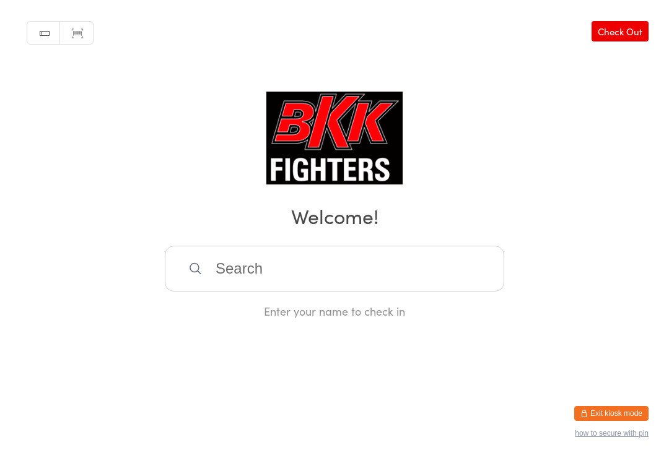
click at [292, 263] on input "search" at bounding box center [334, 269] width 339 height 46
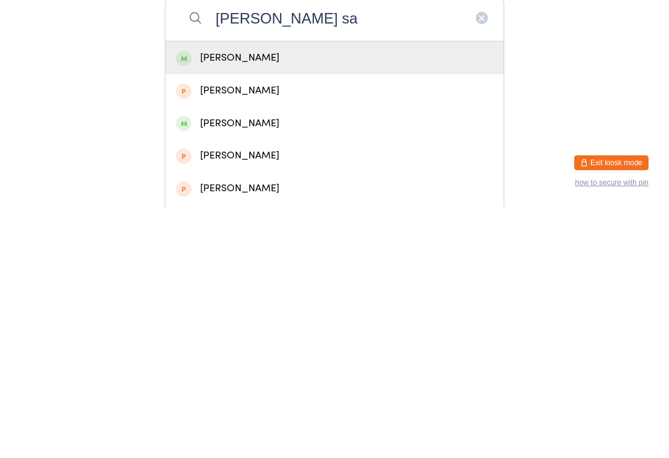
type input "[PERSON_NAME] sa"
click at [250, 300] on div "[PERSON_NAME]" at bounding box center [334, 308] width 317 height 17
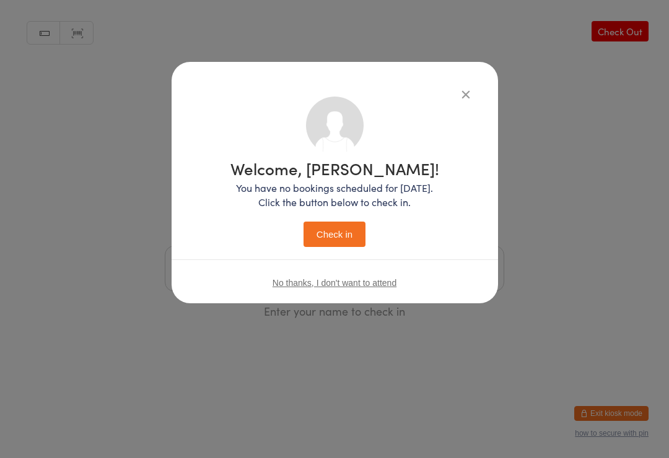
click at [338, 232] on button "Check in" at bounding box center [334, 234] width 62 height 25
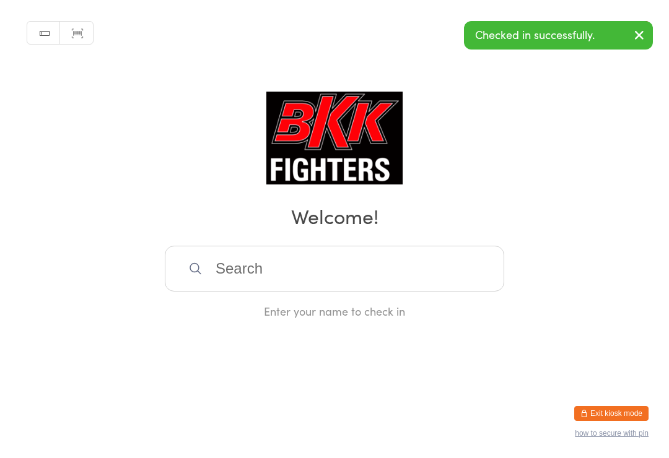
click at [329, 271] on input "search" at bounding box center [334, 269] width 339 height 46
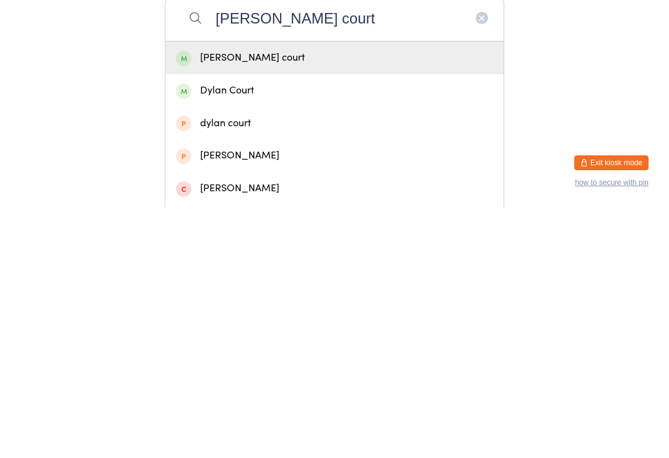
type input "[PERSON_NAME] court"
click at [245, 300] on div "[PERSON_NAME] court" at bounding box center [334, 308] width 317 height 17
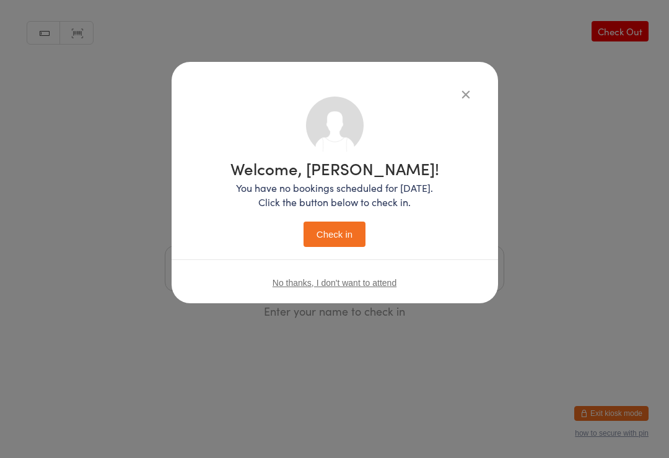
click at [335, 231] on button "Check in" at bounding box center [334, 234] width 62 height 25
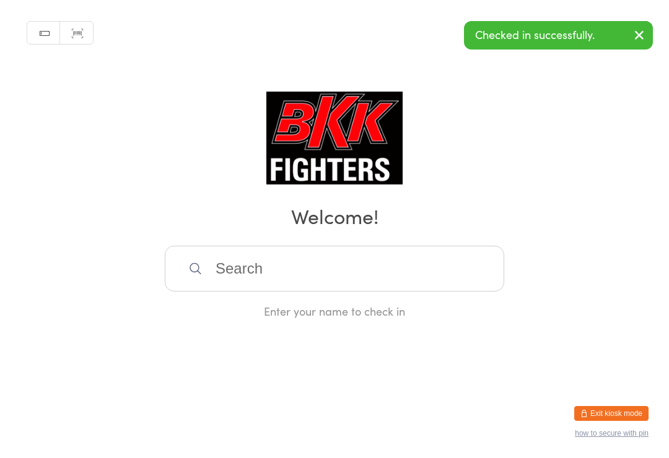
click at [352, 260] on input "search" at bounding box center [334, 269] width 339 height 46
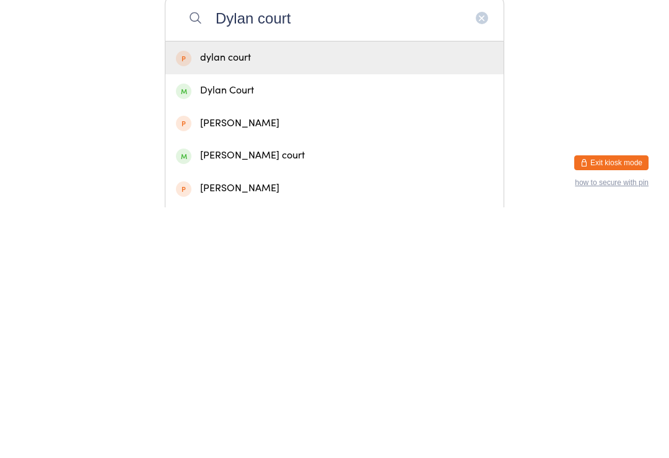
type input "Dylan court"
click at [247, 333] on div "Dylan Court" at bounding box center [334, 341] width 317 height 17
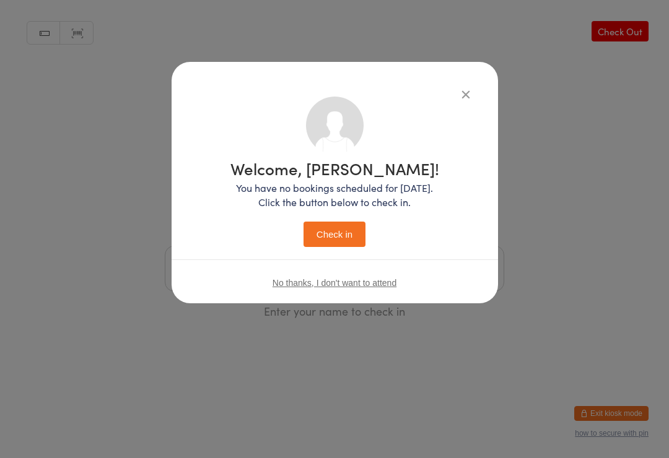
click at [334, 236] on button "Check in" at bounding box center [334, 234] width 62 height 25
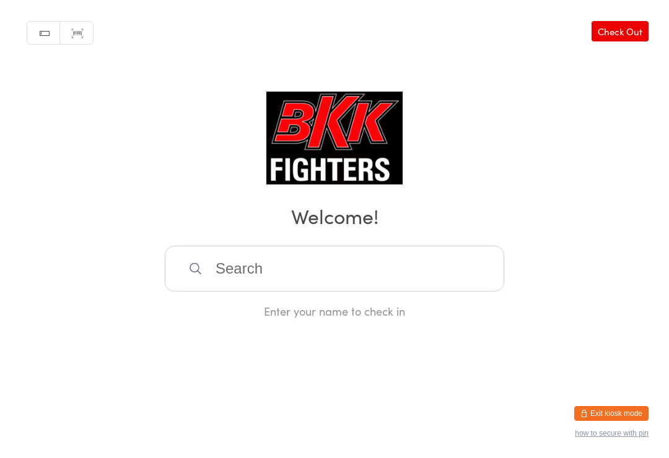
click at [421, 268] on input "search" at bounding box center [334, 269] width 339 height 46
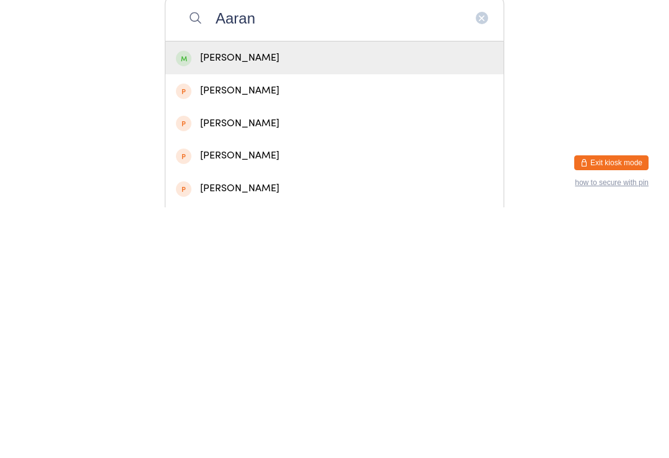
type input "Aaran"
click at [237, 300] on div "[PERSON_NAME]" at bounding box center [334, 308] width 317 height 17
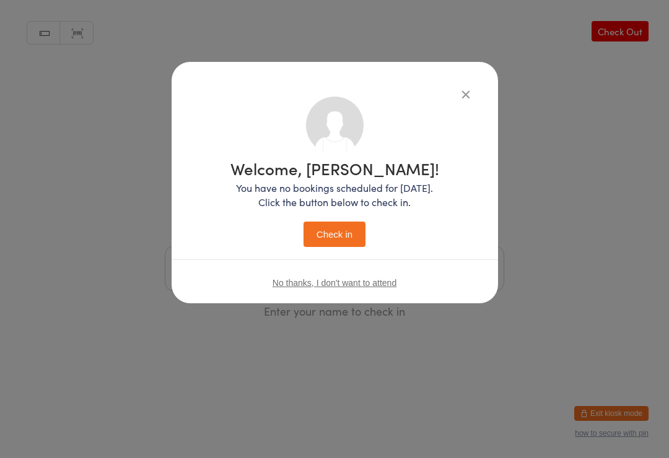
click at [344, 238] on button "Check in" at bounding box center [334, 234] width 62 height 25
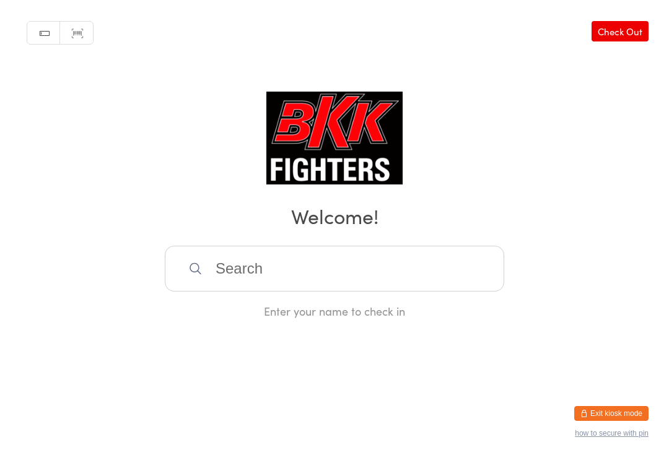
click at [345, 282] on input "search" at bounding box center [334, 269] width 339 height 46
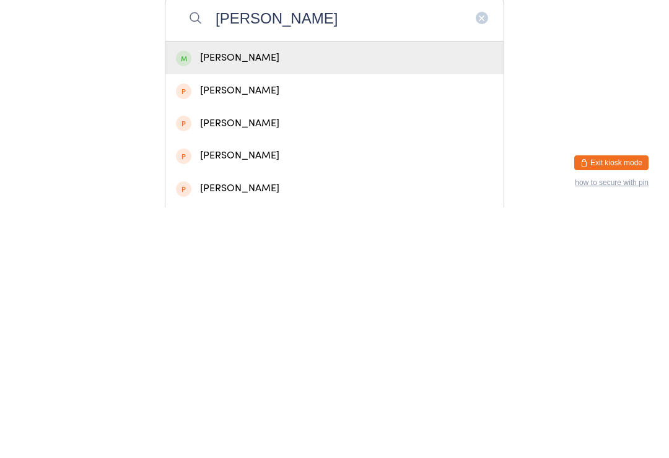
type input "[PERSON_NAME]"
click at [277, 300] on div "[PERSON_NAME]" at bounding box center [334, 308] width 317 height 17
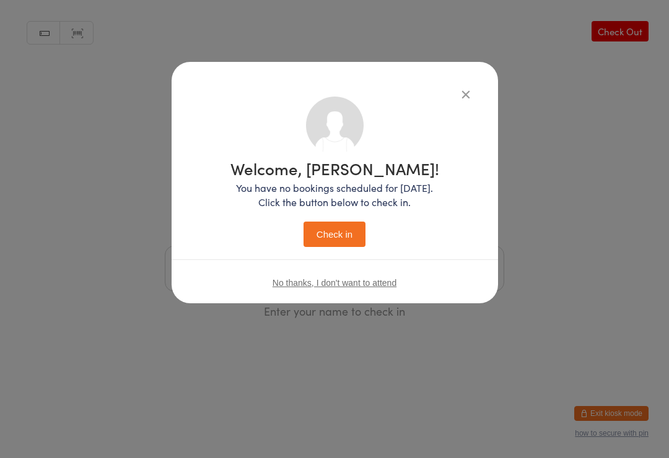
click at [333, 232] on button "Check in" at bounding box center [334, 234] width 62 height 25
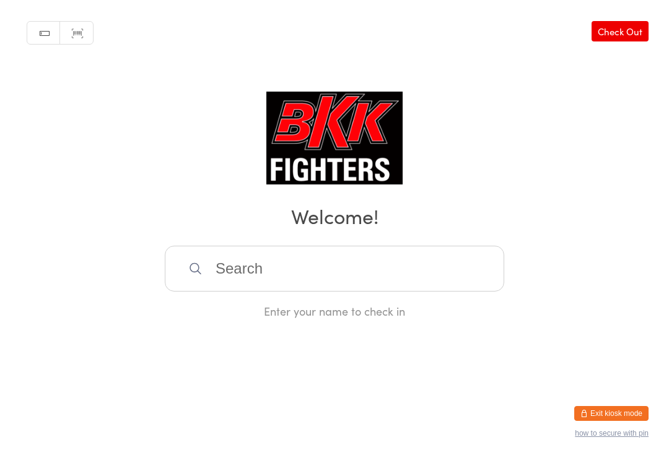
click at [247, 255] on input "search" at bounding box center [334, 269] width 339 height 46
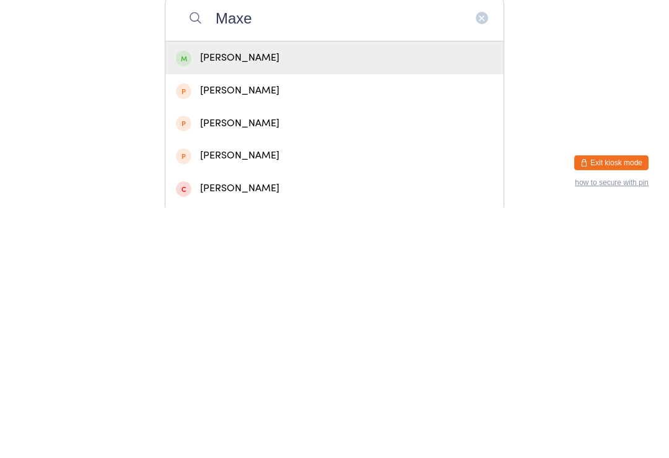
type input "Maxe"
click at [274, 292] on div "[PERSON_NAME]" at bounding box center [334, 308] width 338 height 33
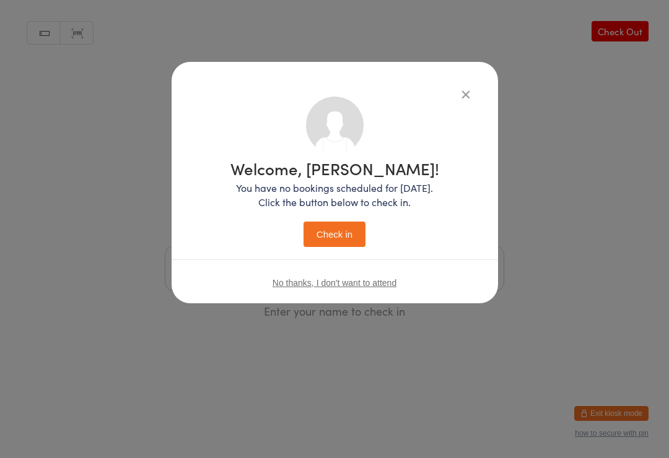
click at [346, 232] on button "Check in" at bounding box center [334, 234] width 62 height 25
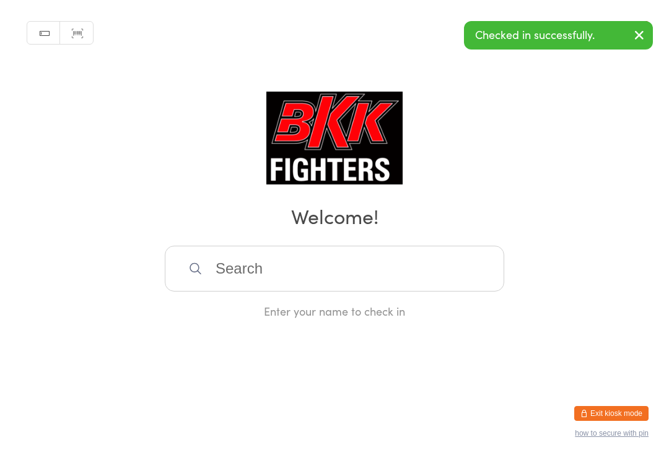
click at [315, 267] on input "search" at bounding box center [334, 269] width 339 height 46
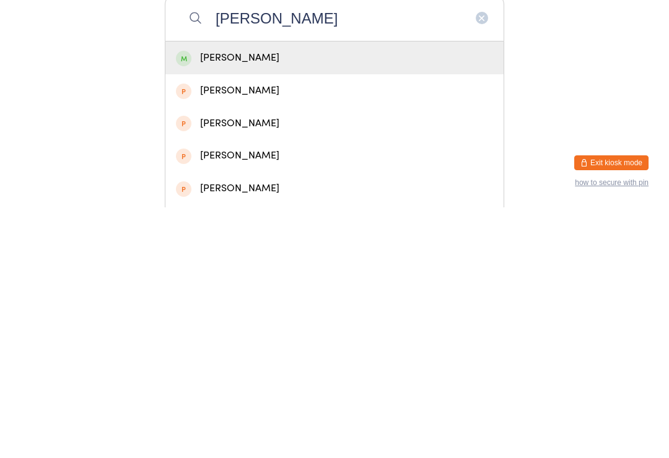
type input "[PERSON_NAME]"
click at [290, 300] on div "[PERSON_NAME]" at bounding box center [334, 308] width 317 height 17
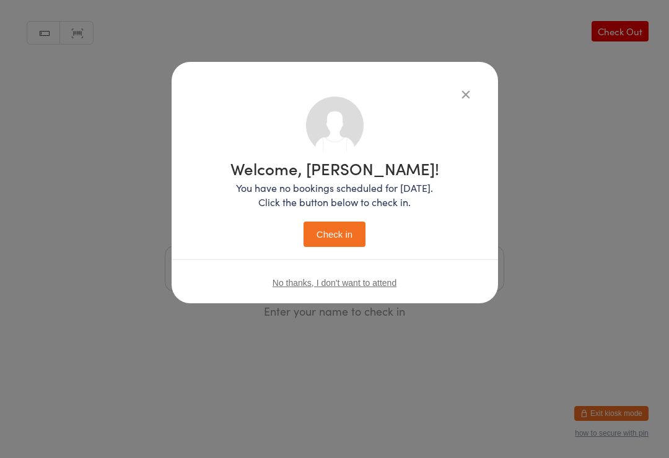
click at [337, 230] on button "Check in" at bounding box center [334, 234] width 62 height 25
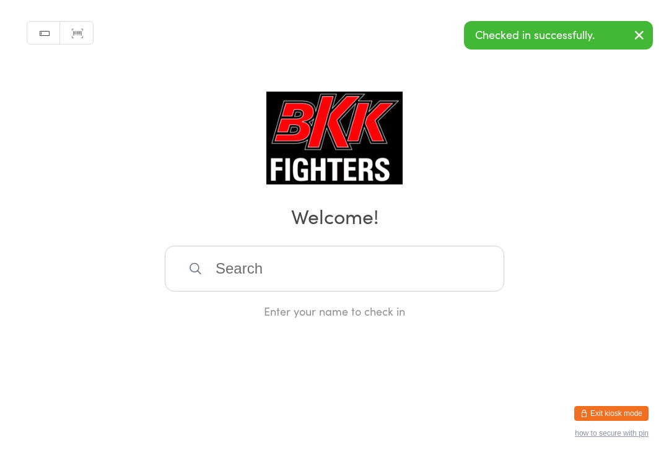
click at [341, 281] on input "search" at bounding box center [334, 269] width 339 height 46
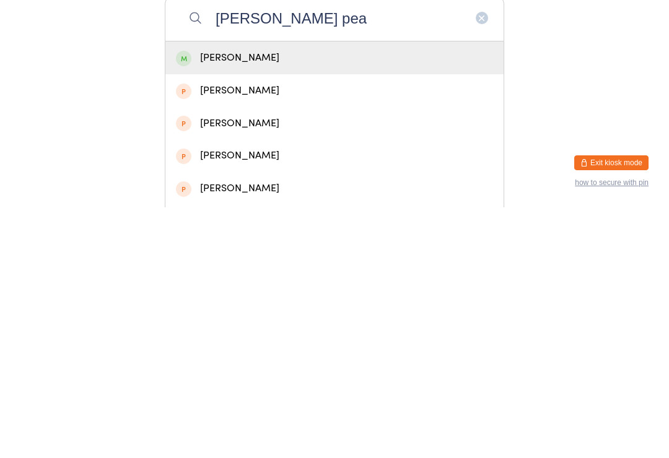
type input "[PERSON_NAME] pea"
click at [299, 300] on div "[PERSON_NAME]" at bounding box center [334, 308] width 317 height 17
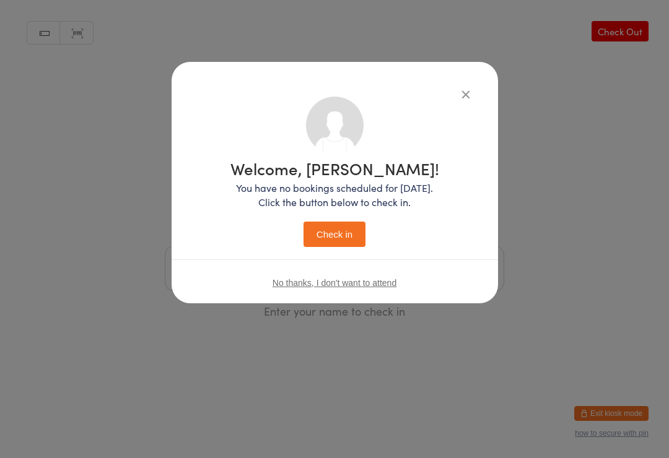
click at [341, 228] on button "Check in" at bounding box center [334, 234] width 62 height 25
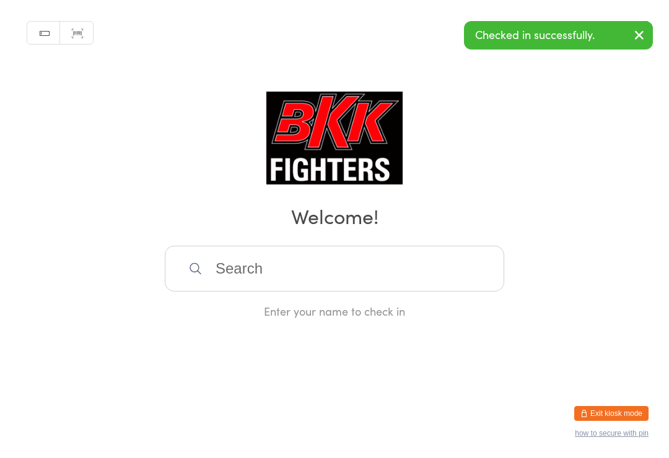
click at [357, 287] on input "search" at bounding box center [334, 269] width 339 height 46
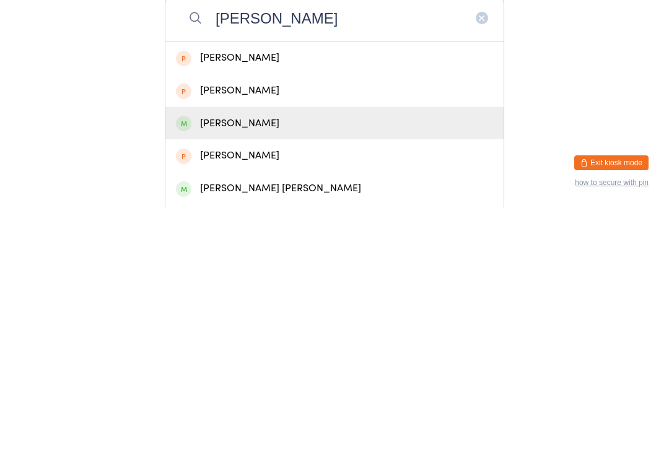
type input "[PERSON_NAME]"
click at [251, 366] on div "[PERSON_NAME]" at bounding box center [334, 374] width 317 height 17
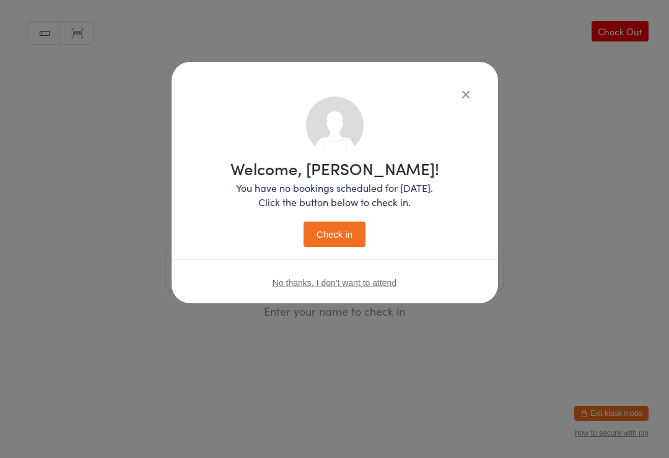
click at [347, 237] on button "Check in" at bounding box center [334, 234] width 62 height 25
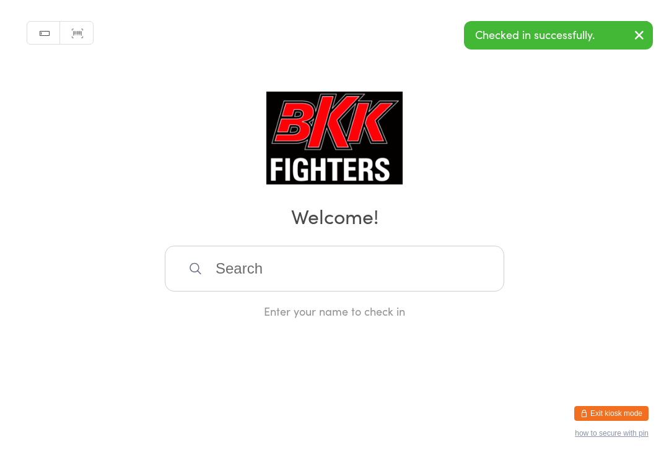
click at [261, 252] on input "search" at bounding box center [334, 269] width 339 height 46
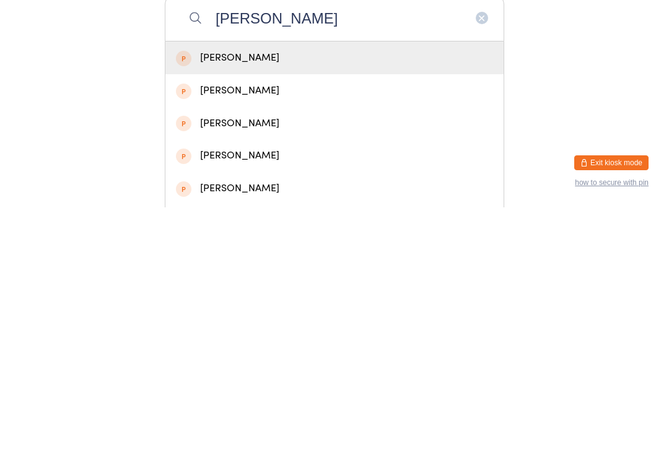
type input "[PERSON_NAME]"
click at [280, 300] on div "[PERSON_NAME]" at bounding box center [334, 308] width 317 height 17
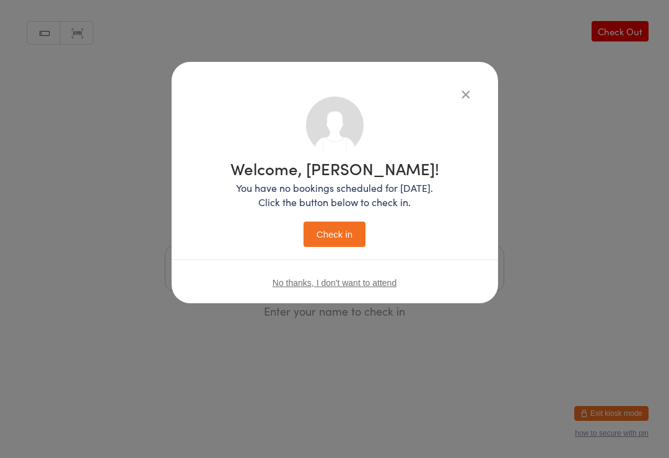
click at [341, 228] on button "Check in" at bounding box center [334, 234] width 62 height 25
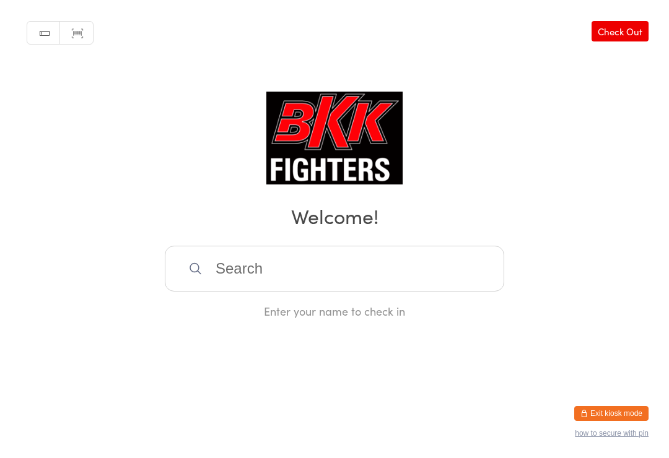
click at [332, 283] on input "search" at bounding box center [334, 269] width 339 height 46
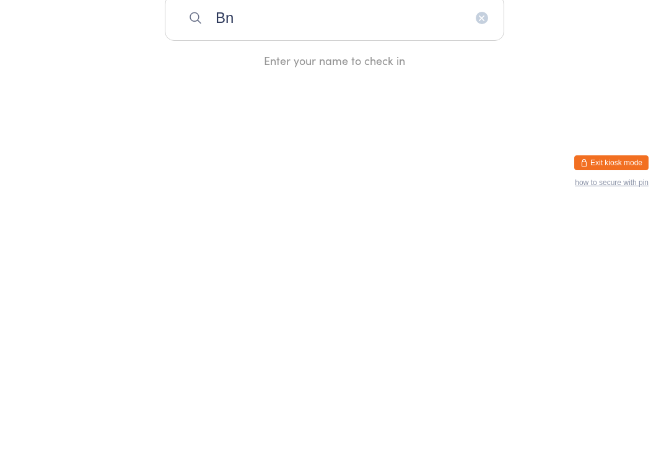
type input "B"
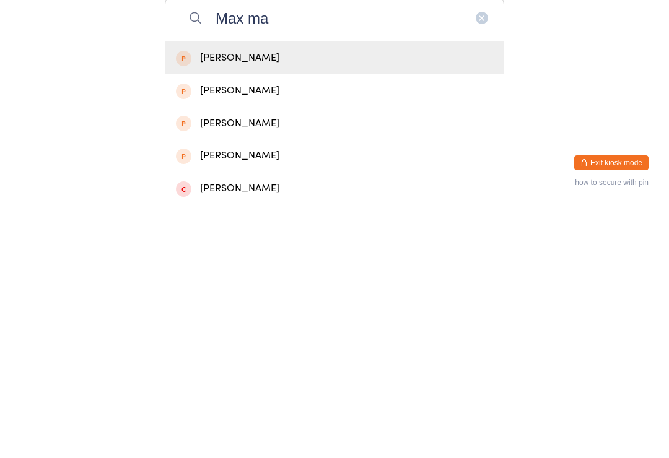
type input "Max ma"
click at [262, 398] on div "[PERSON_NAME]" at bounding box center [334, 406] width 317 height 17
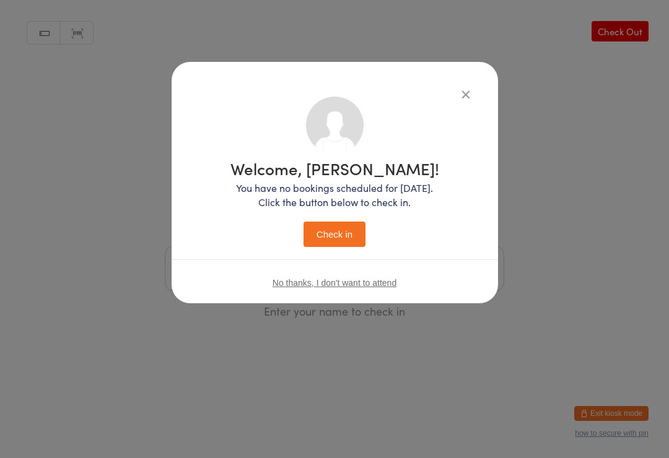
click at [343, 232] on button "Check in" at bounding box center [334, 234] width 62 height 25
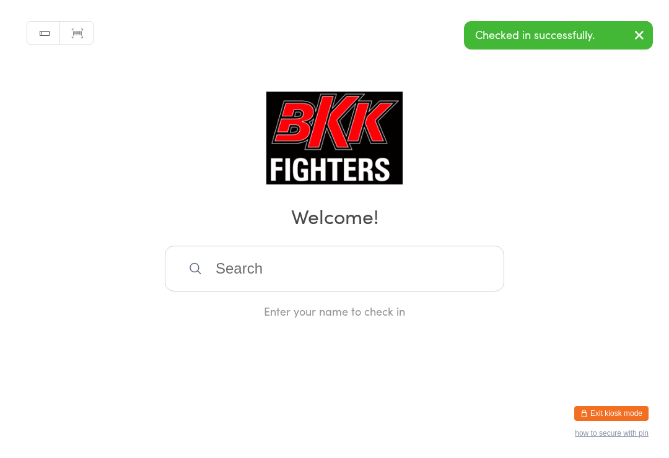
click at [365, 272] on input "search" at bounding box center [334, 269] width 339 height 46
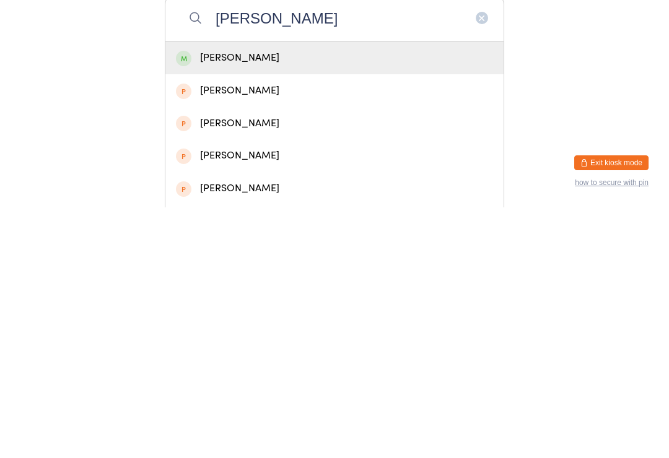
type input "[PERSON_NAME]"
click at [254, 300] on div "[PERSON_NAME]" at bounding box center [334, 308] width 317 height 17
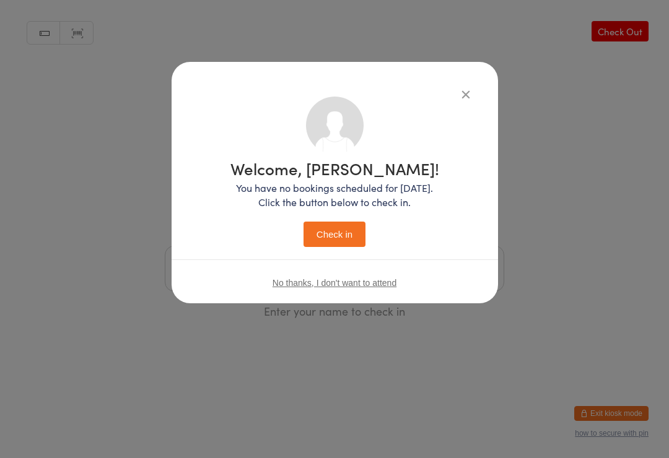
click at [343, 232] on button "Check in" at bounding box center [334, 234] width 62 height 25
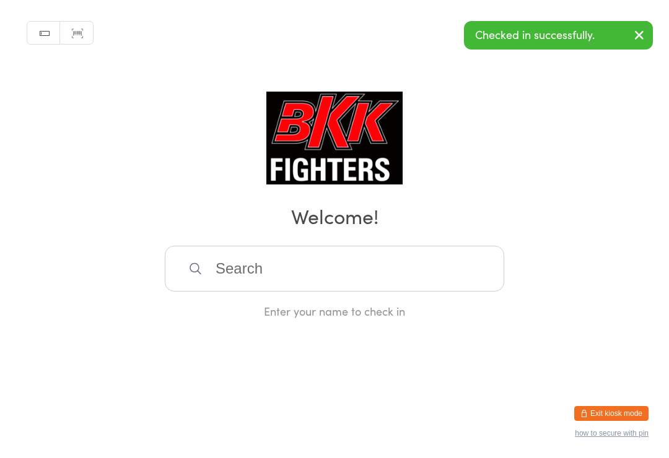
click at [343, 260] on input "search" at bounding box center [334, 269] width 339 height 46
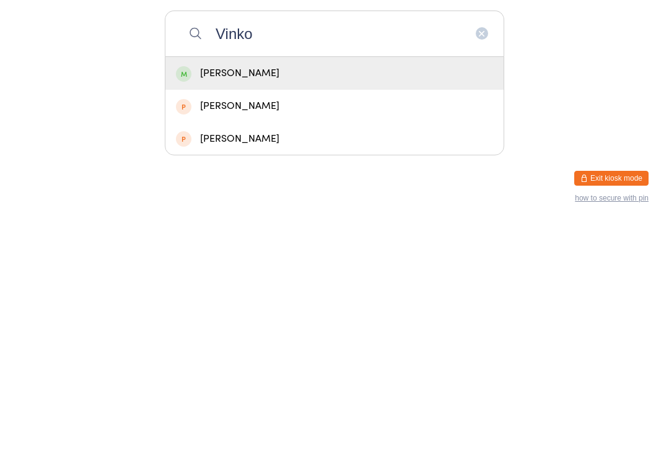
type input "Vinko"
click at [413, 300] on div "[PERSON_NAME]" at bounding box center [334, 308] width 317 height 17
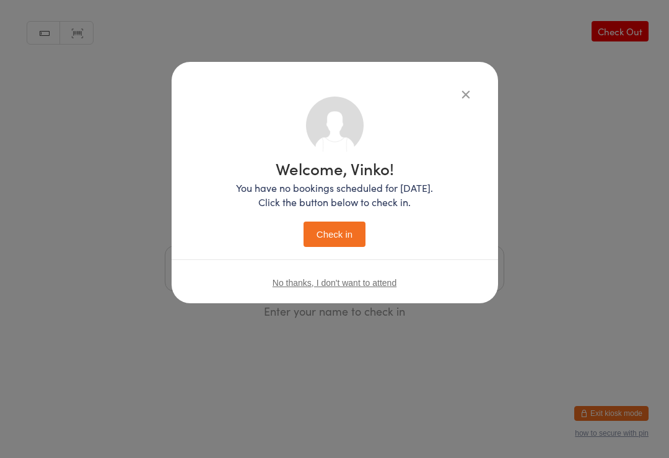
click at [346, 235] on button "Check in" at bounding box center [334, 234] width 62 height 25
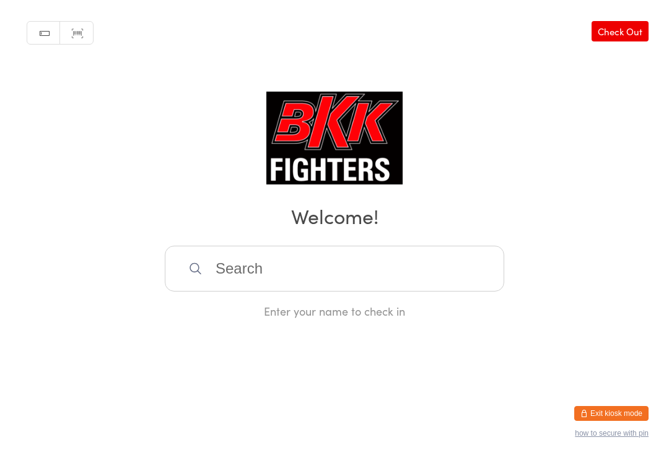
click at [276, 278] on input "search" at bounding box center [334, 269] width 339 height 46
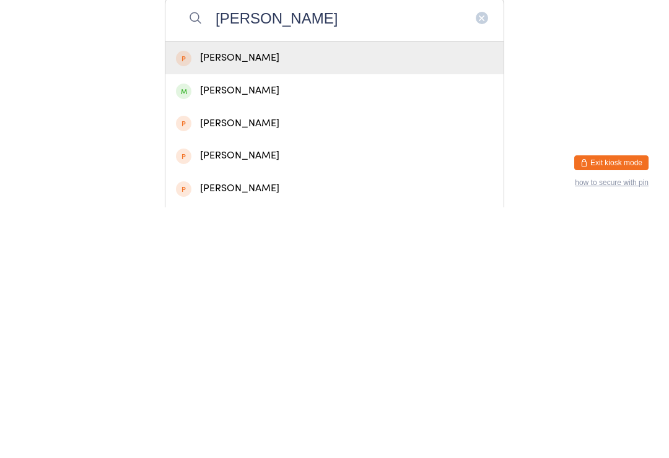
type input "[PERSON_NAME]"
click at [281, 300] on div "[PERSON_NAME]" at bounding box center [334, 308] width 317 height 17
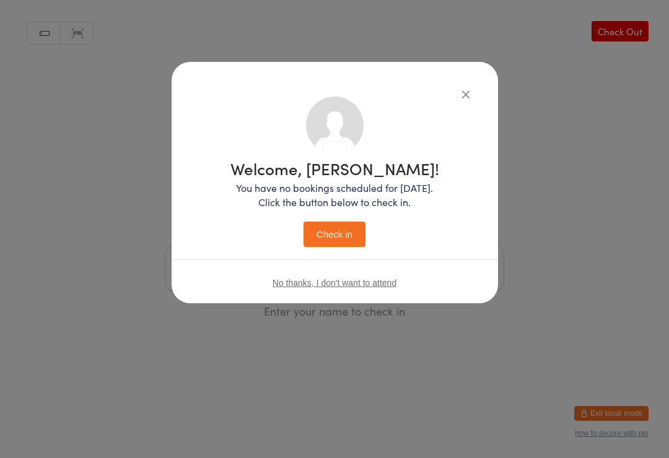
click at [333, 231] on button "Check in" at bounding box center [334, 234] width 62 height 25
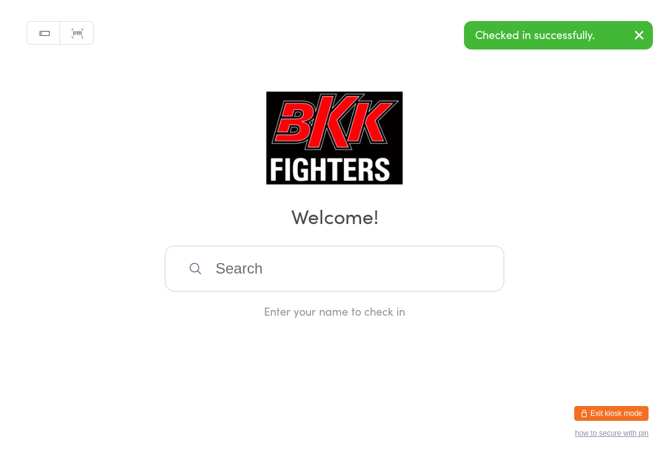
click at [320, 272] on input "search" at bounding box center [334, 269] width 339 height 46
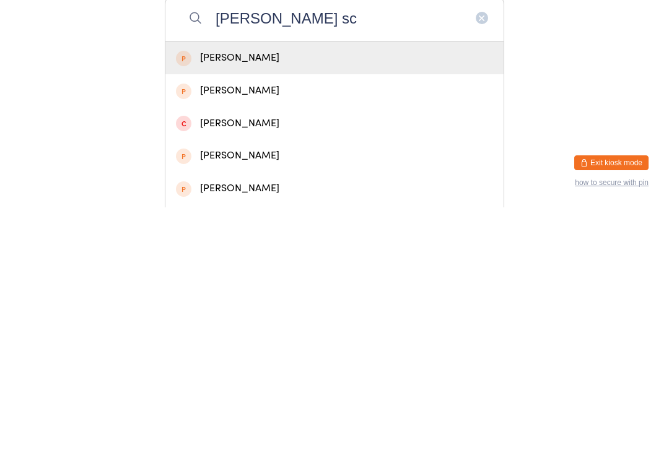
type input "[PERSON_NAME] sc"
click at [246, 300] on div "[PERSON_NAME]" at bounding box center [334, 308] width 317 height 17
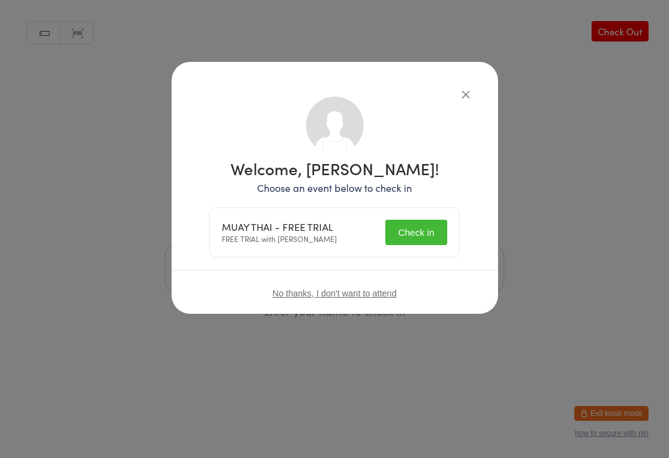
click at [435, 227] on button "Check in" at bounding box center [416, 232] width 62 height 25
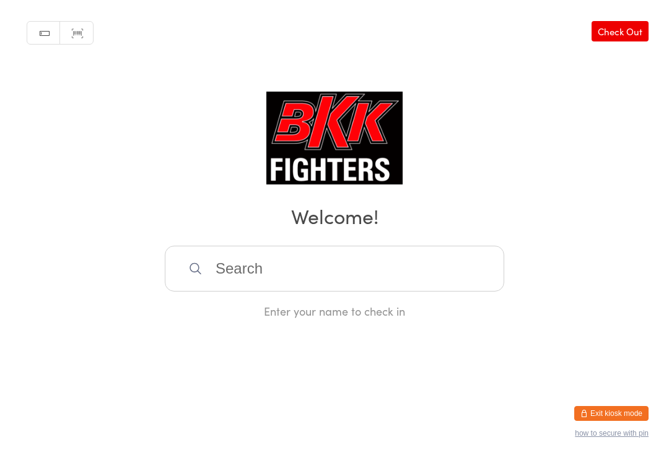
click at [284, 266] on input "search" at bounding box center [334, 269] width 339 height 46
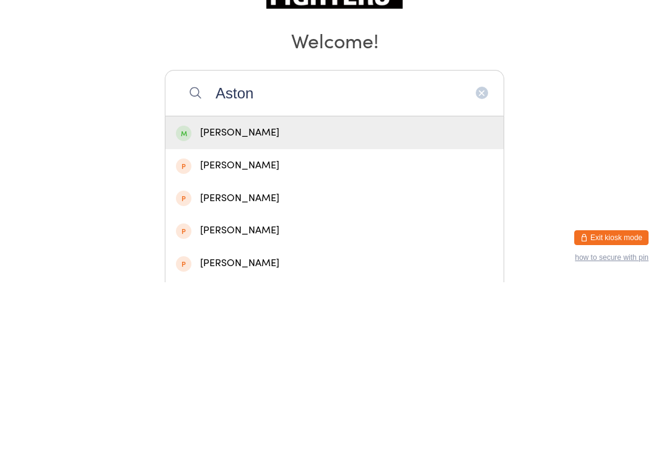
type input "Aston"
click at [245, 300] on div "[PERSON_NAME]" at bounding box center [334, 308] width 317 height 17
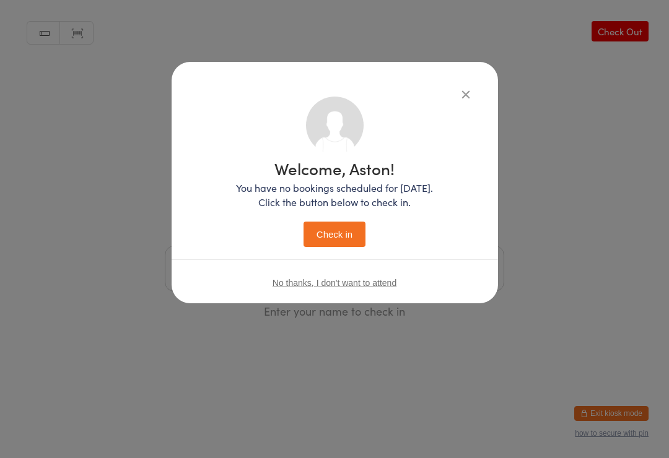
click at [335, 231] on button "Check in" at bounding box center [334, 234] width 62 height 25
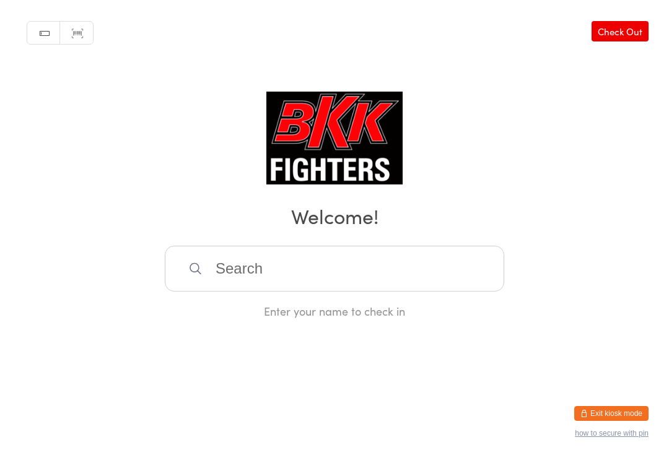
click at [289, 278] on input "search" at bounding box center [334, 269] width 339 height 46
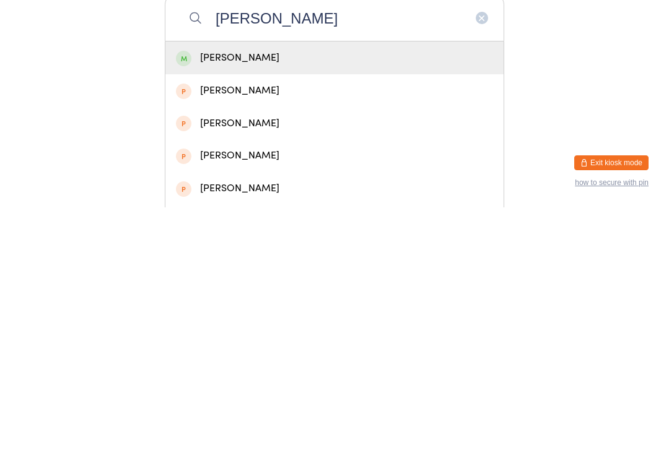
type input "[PERSON_NAME]"
click at [292, 300] on div "[PERSON_NAME]" at bounding box center [334, 308] width 317 height 17
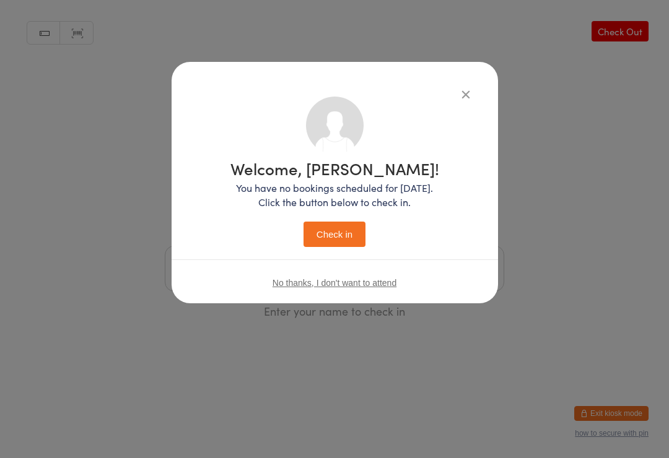
click at [352, 230] on button "Check in" at bounding box center [334, 234] width 62 height 25
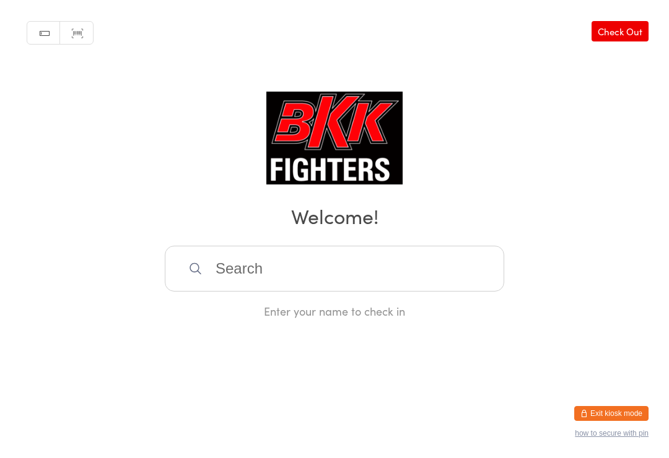
click at [268, 288] on input "search" at bounding box center [334, 269] width 339 height 46
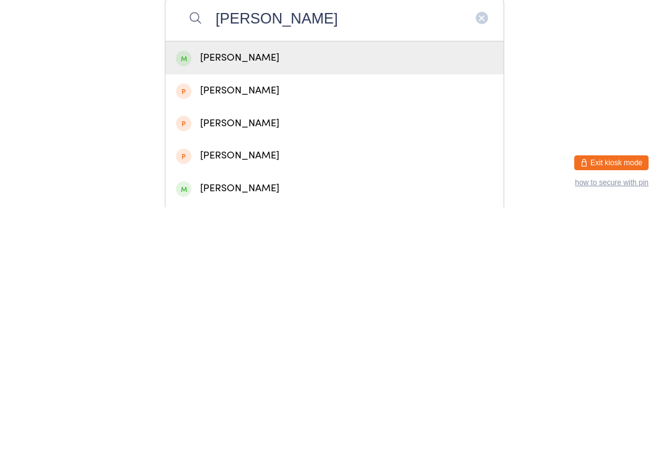
type input "[PERSON_NAME]"
click at [271, 292] on div "[PERSON_NAME]" at bounding box center [334, 308] width 338 height 33
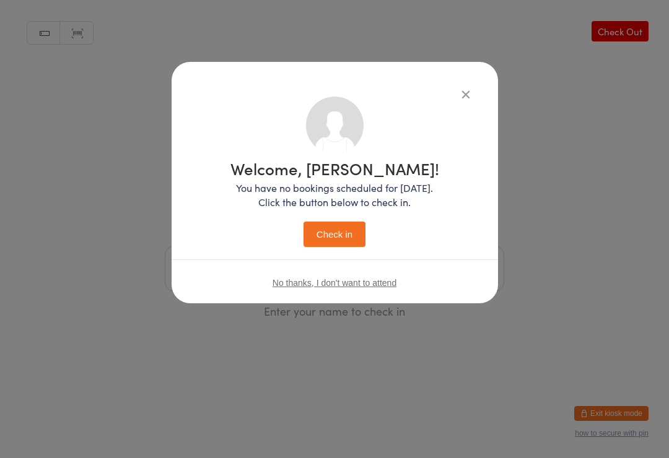
click at [342, 235] on button "Check in" at bounding box center [334, 234] width 62 height 25
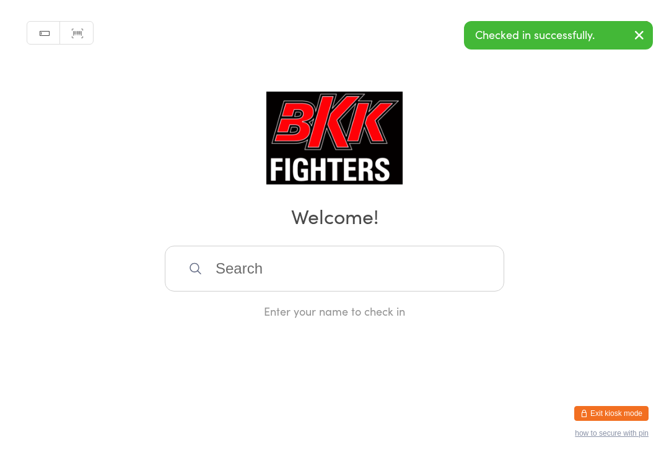
click at [660, 37] on div "Manual search Scanner input Check Out Welcome! Enter your name to check in" at bounding box center [334, 159] width 669 height 319
click at [636, 35] on icon "button" at bounding box center [639, 34] width 15 height 15
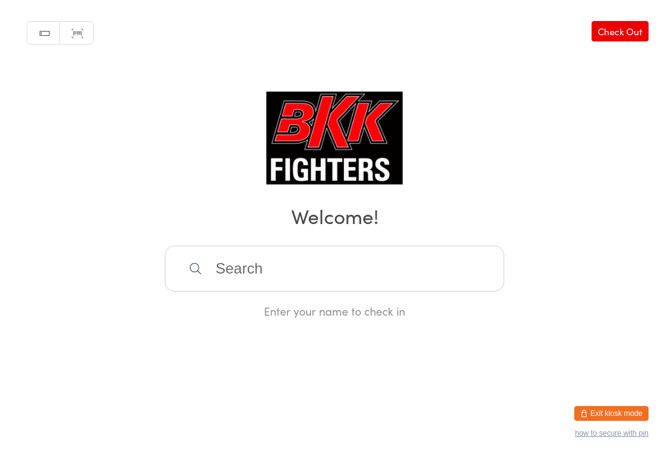
click at [637, 28] on link "Check Out" at bounding box center [620, 31] width 57 height 20
click at [266, 267] on input "search" at bounding box center [334, 269] width 339 height 46
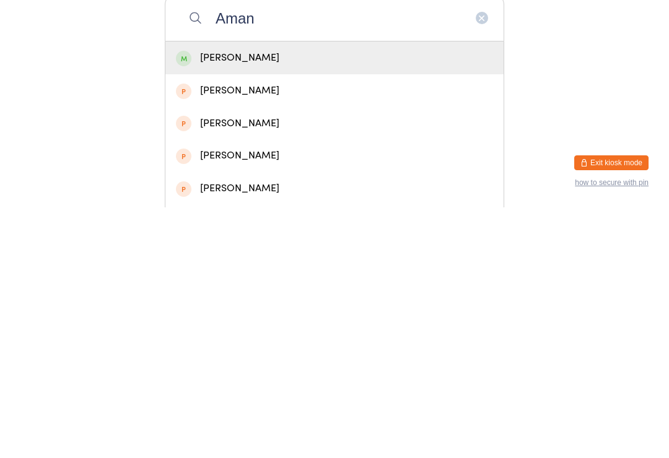
click at [241, 246] on input "Aman" at bounding box center [334, 269] width 339 height 46
type input "Aman"
click at [245, 300] on div "[PERSON_NAME]" at bounding box center [334, 308] width 317 height 17
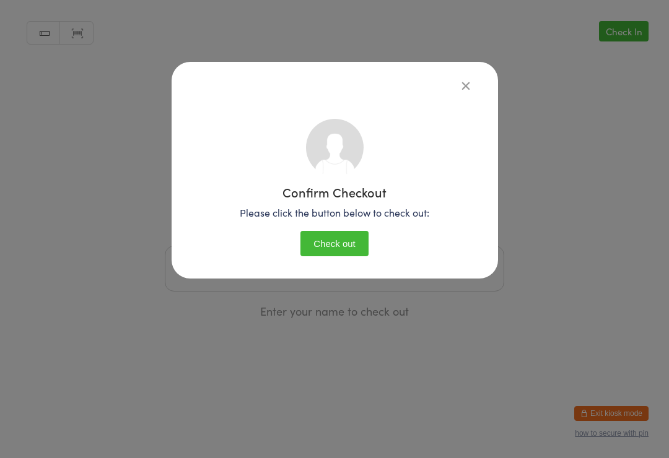
click at [337, 239] on button "Check out" at bounding box center [334, 243] width 68 height 25
